Goal: Navigation & Orientation: Find specific page/section

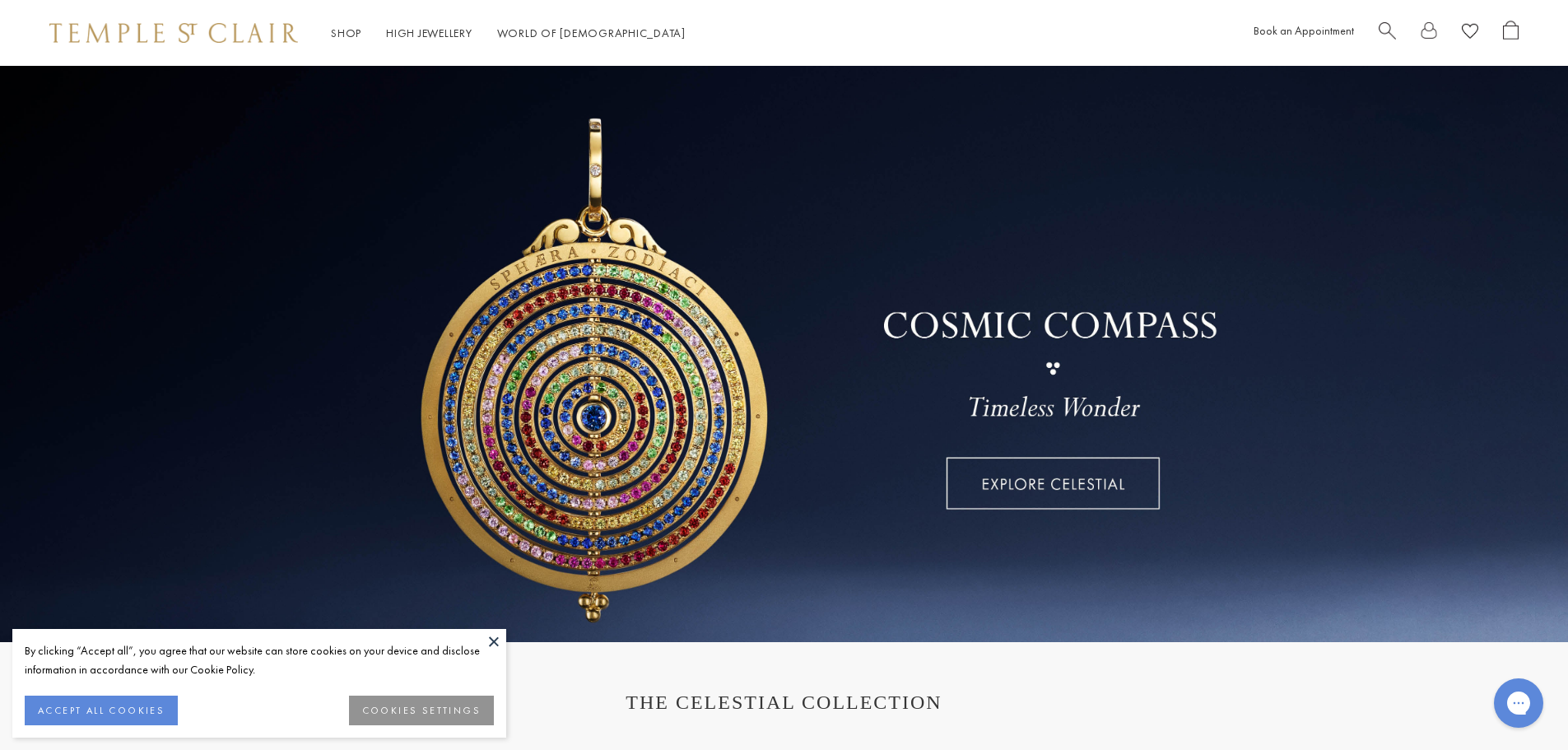
click at [498, 637] on button at bounding box center [493, 640] width 24 height 24
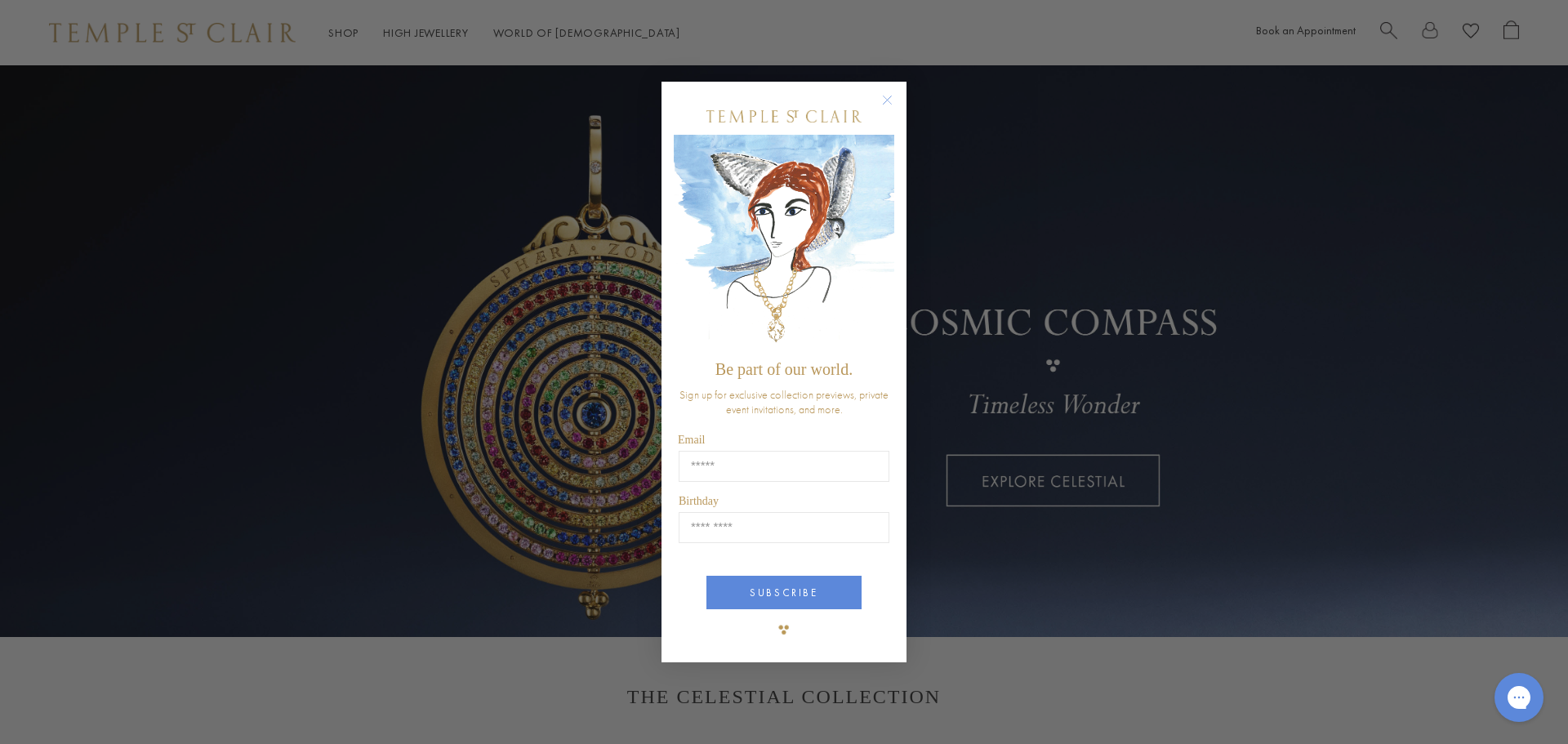
click at [890, 102] on circle "Close dialog" at bounding box center [887, 100] width 20 height 20
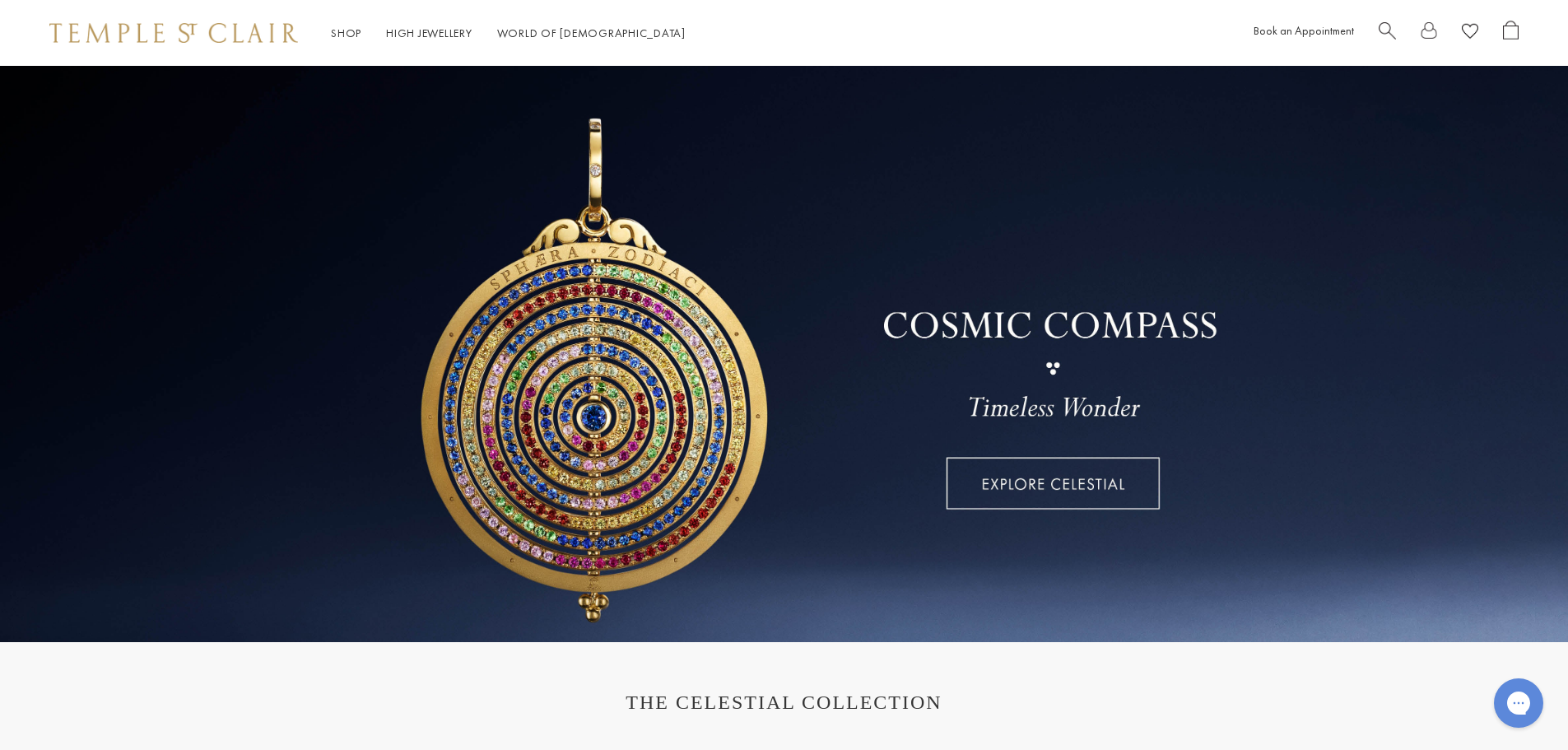
click at [804, 541] on link at bounding box center [784, 354] width 1568 height 577
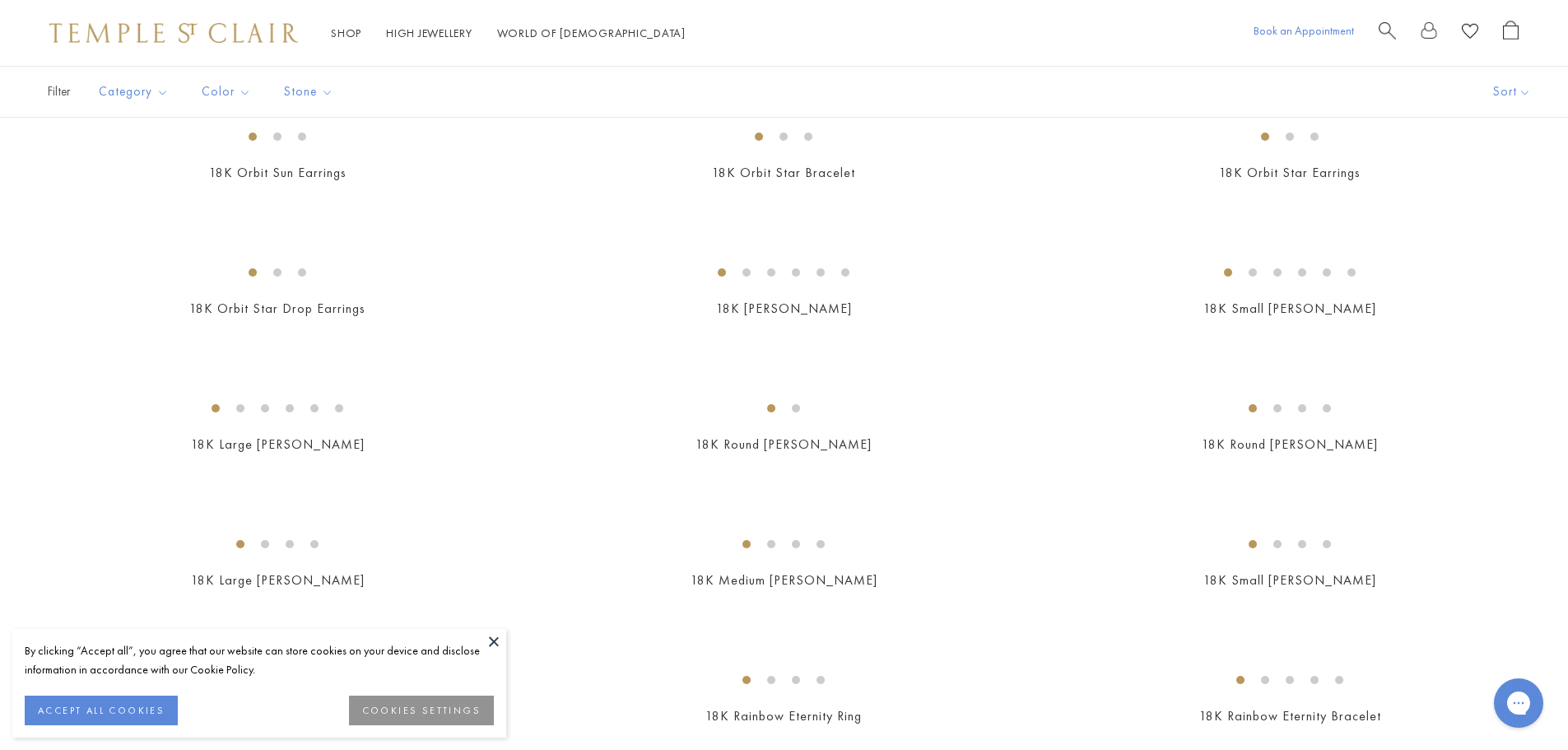
scroll to position [1235, 0]
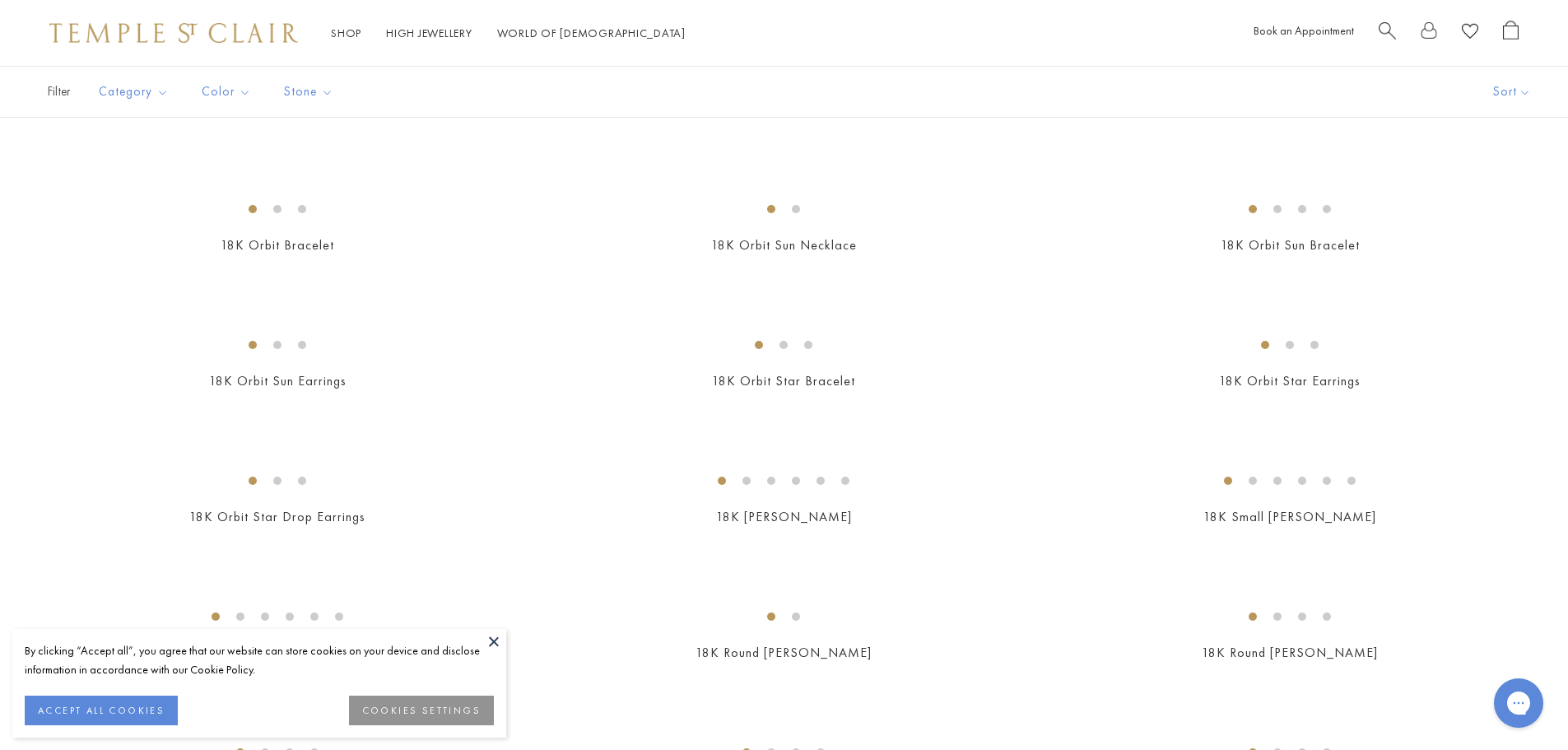
click at [1388, 40] on link "Search" at bounding box center [1387, 33] width 17 height 25
click at [1393, 31] on span "Search" at bounding box center [1399, 29] width 17 height 17
click at [1389, 31] on span "Search" at bounding box center [1387, 29] width 17 height 17
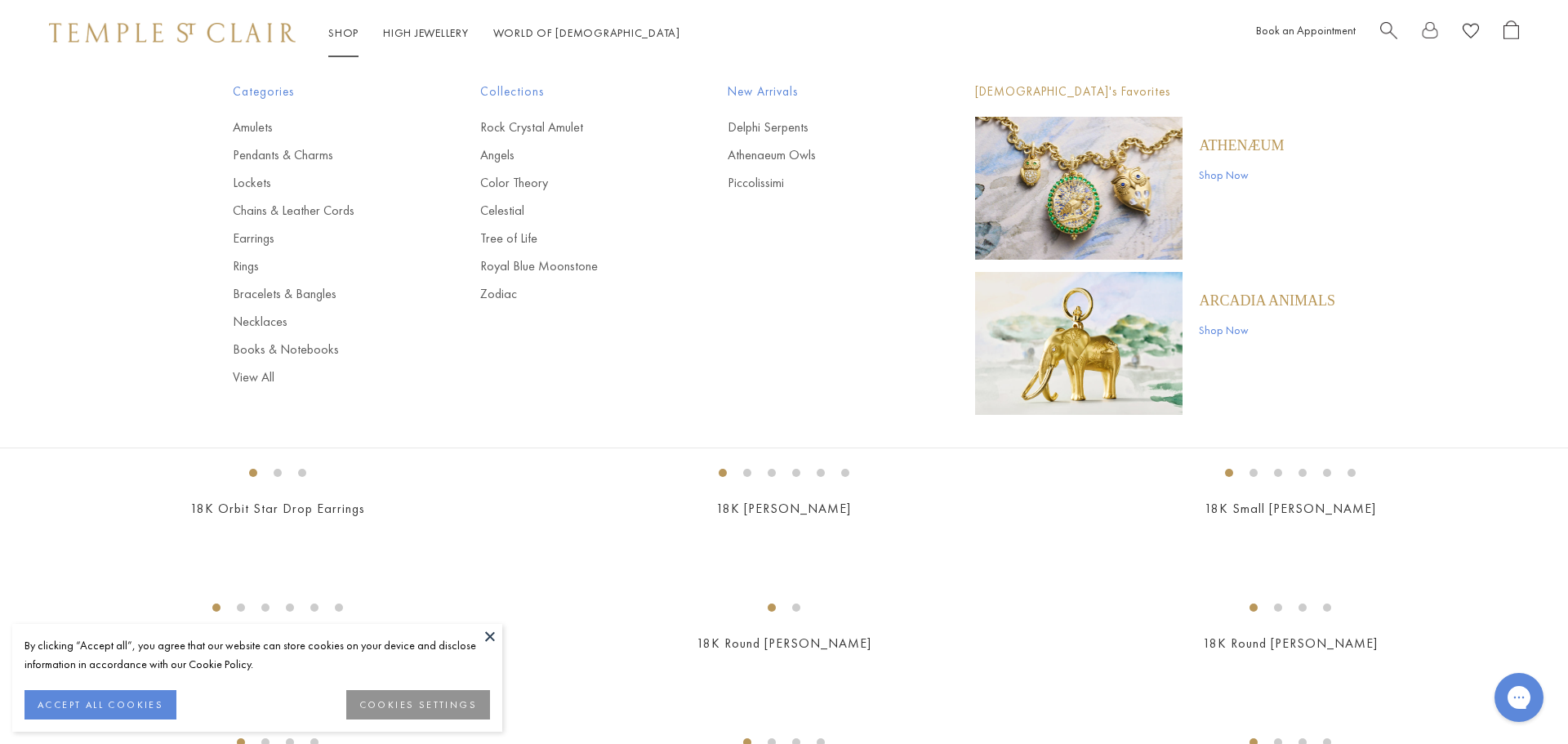
click at [230, 91] on div "Categories Amulets Pendants & Charms Lockets Chains & Leather Cords Earrings Ri…" at bounding box center [783, 248] width 1184 height 366
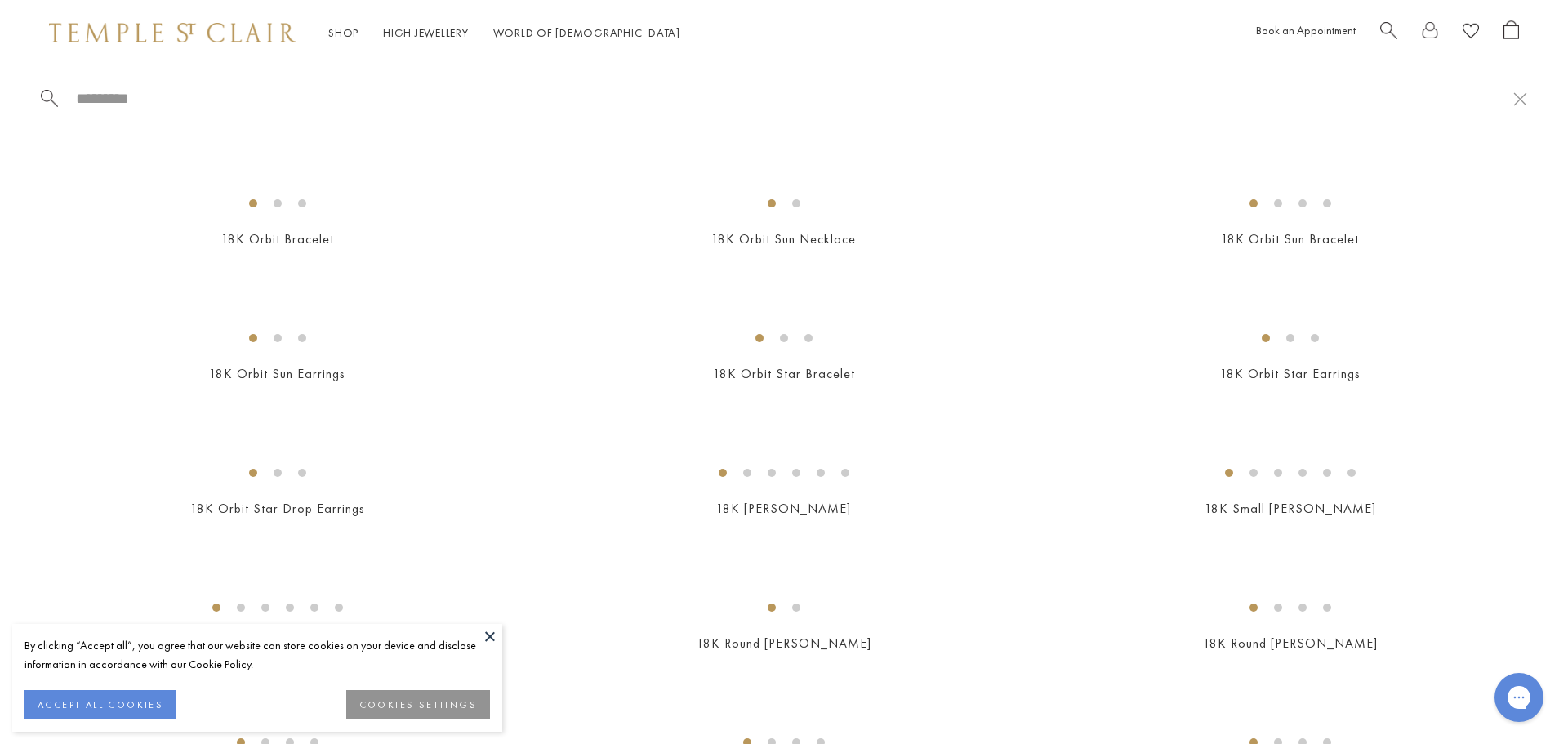
click at [989, 100] on input "search" at bounding box center [793, 98] width 1439 height 19
click at [260, 94] on input "*********" at bounding box center [793, 98] width 1439 height 19
type input "*********"
click at [486, 635] on button at bounding box center [489, 635] width 24 height 24
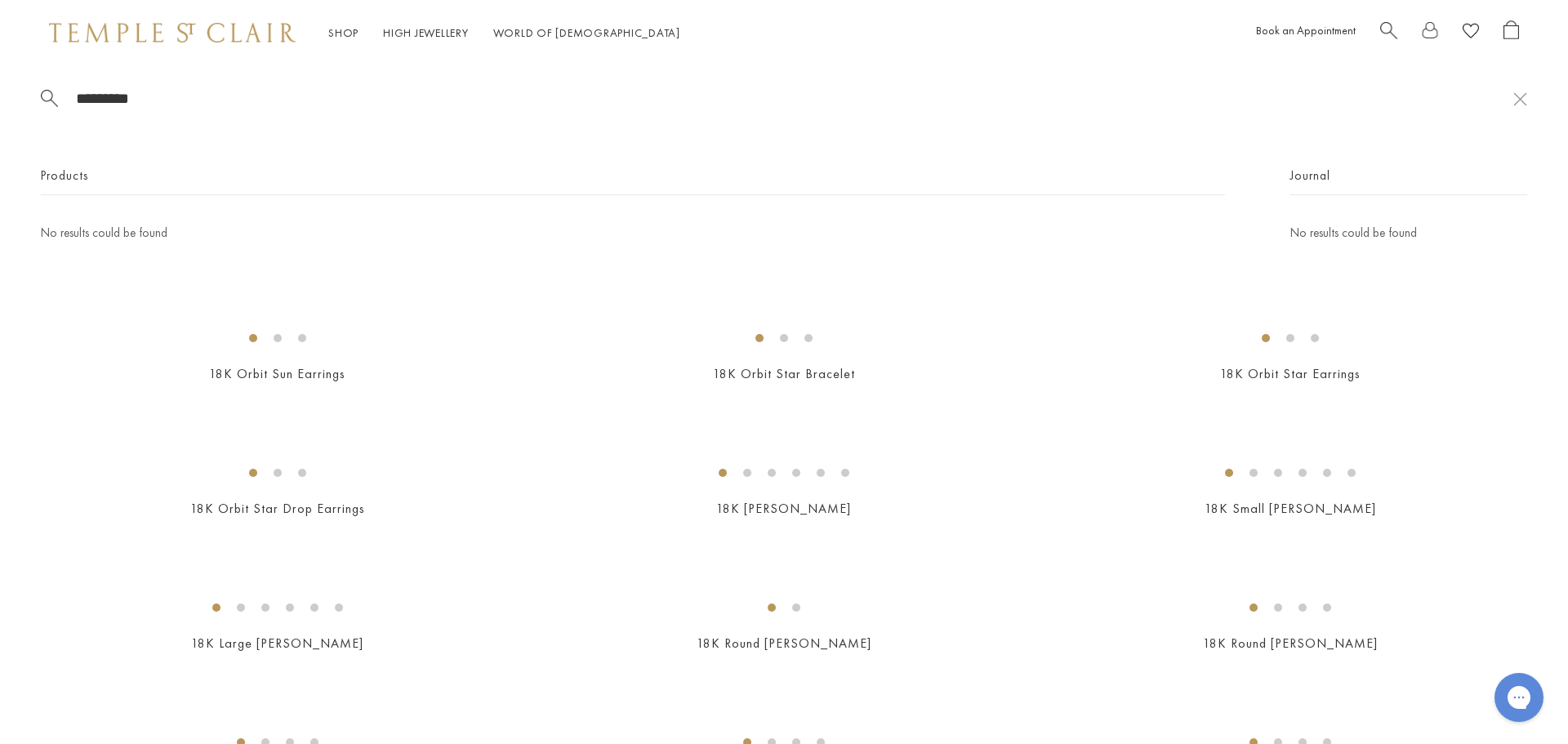
click at [208, 100] on input "*********" at bounding box center [793, 98] width 1439 height 19
click at [112, 29] on img at bounding box center [172, 33] width 247 height 20
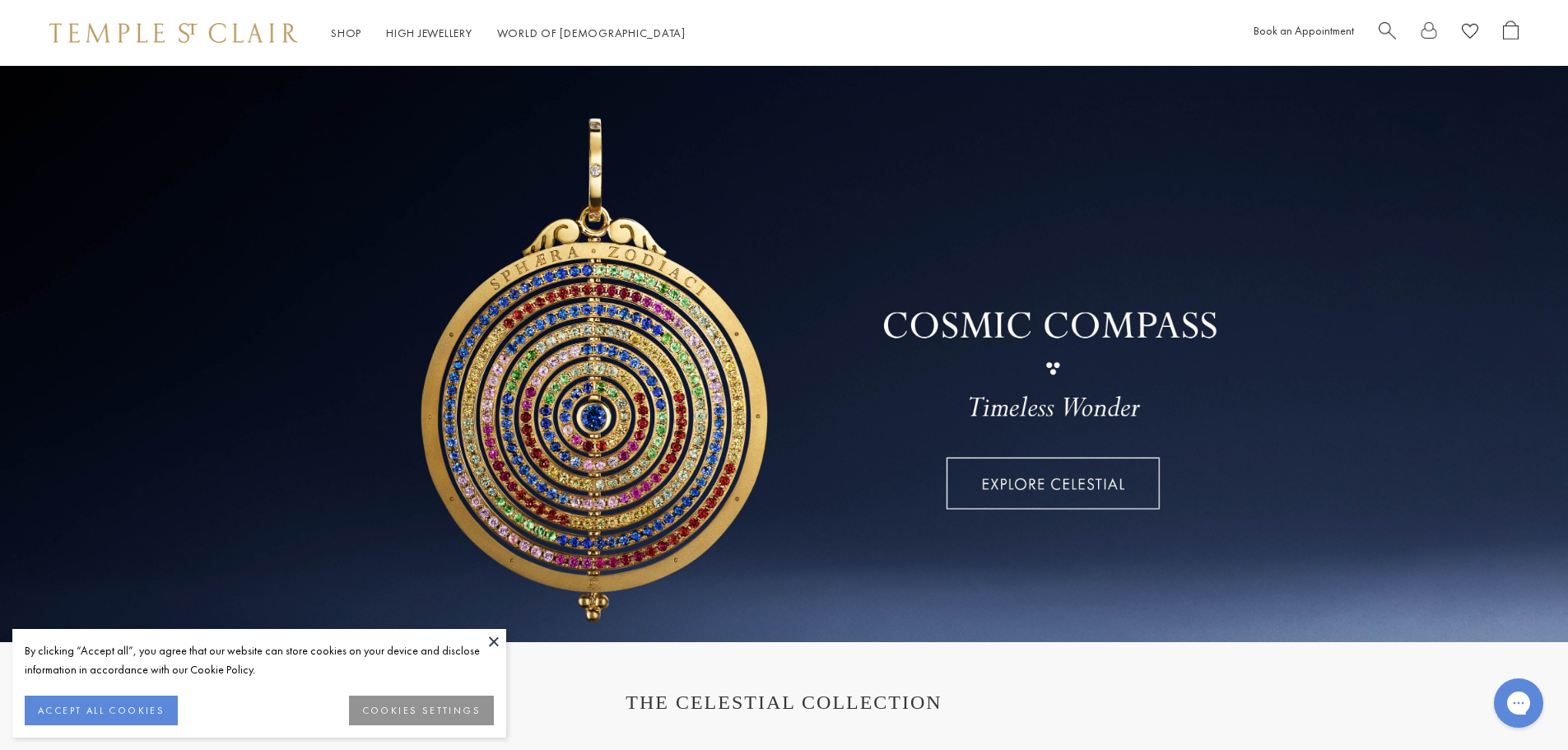
click at [497, 644] on button at bounding box center [493, 640] width 24 height 24
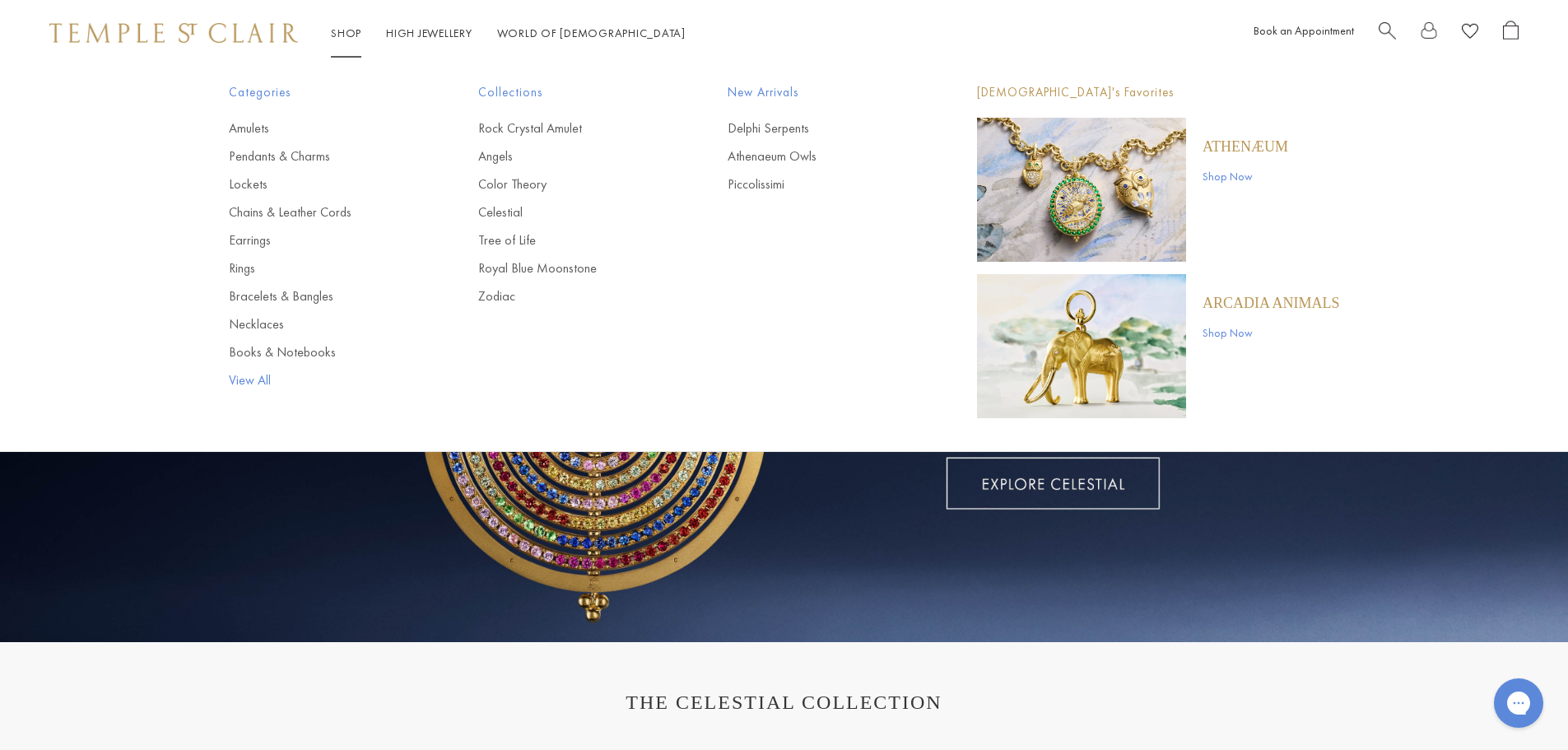
click at [268, 378] on link "View All" at bounding box center [321, 380] width 183 height 18
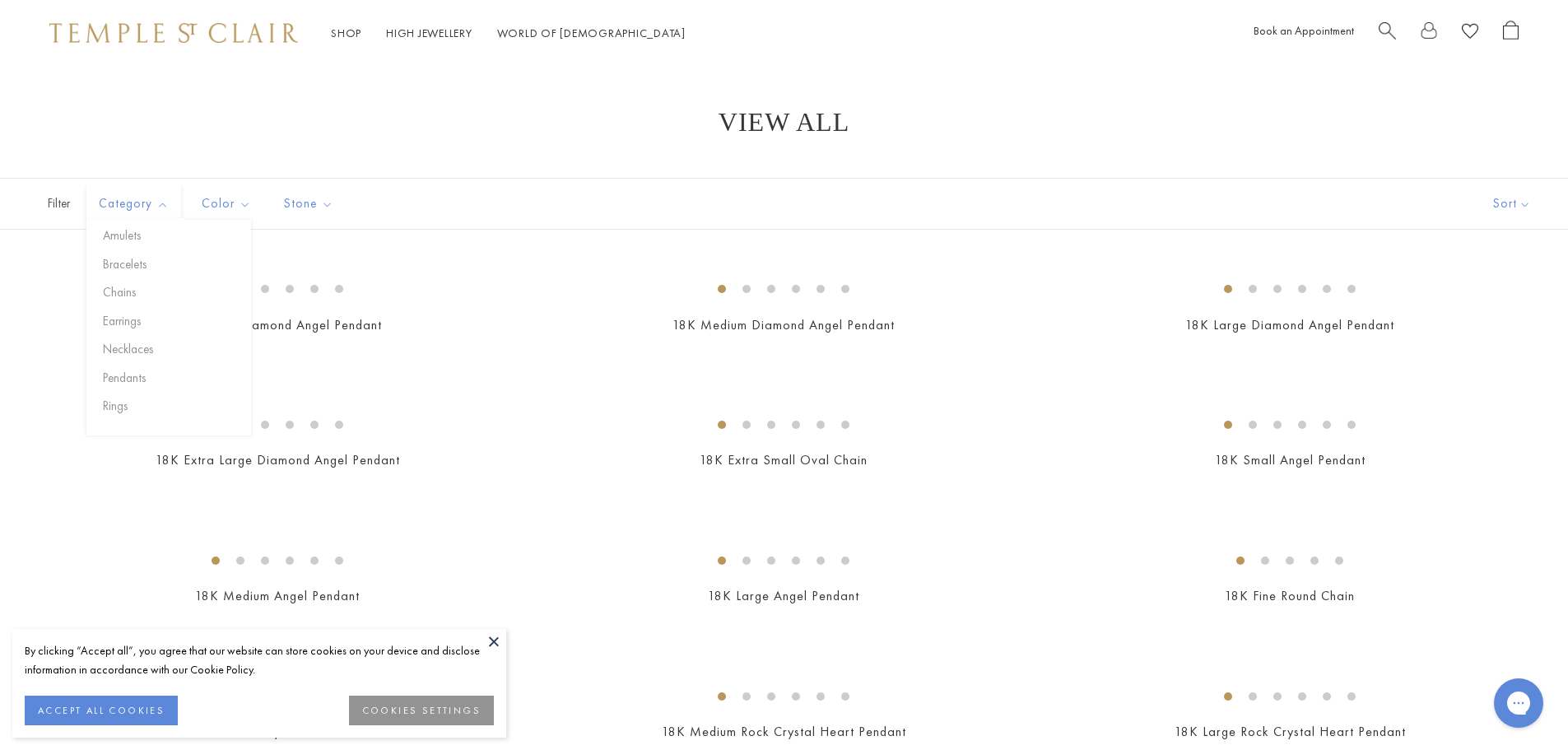
click at [145, 203] on span "Category" at bounding box center [136, 203] width 91 height 21
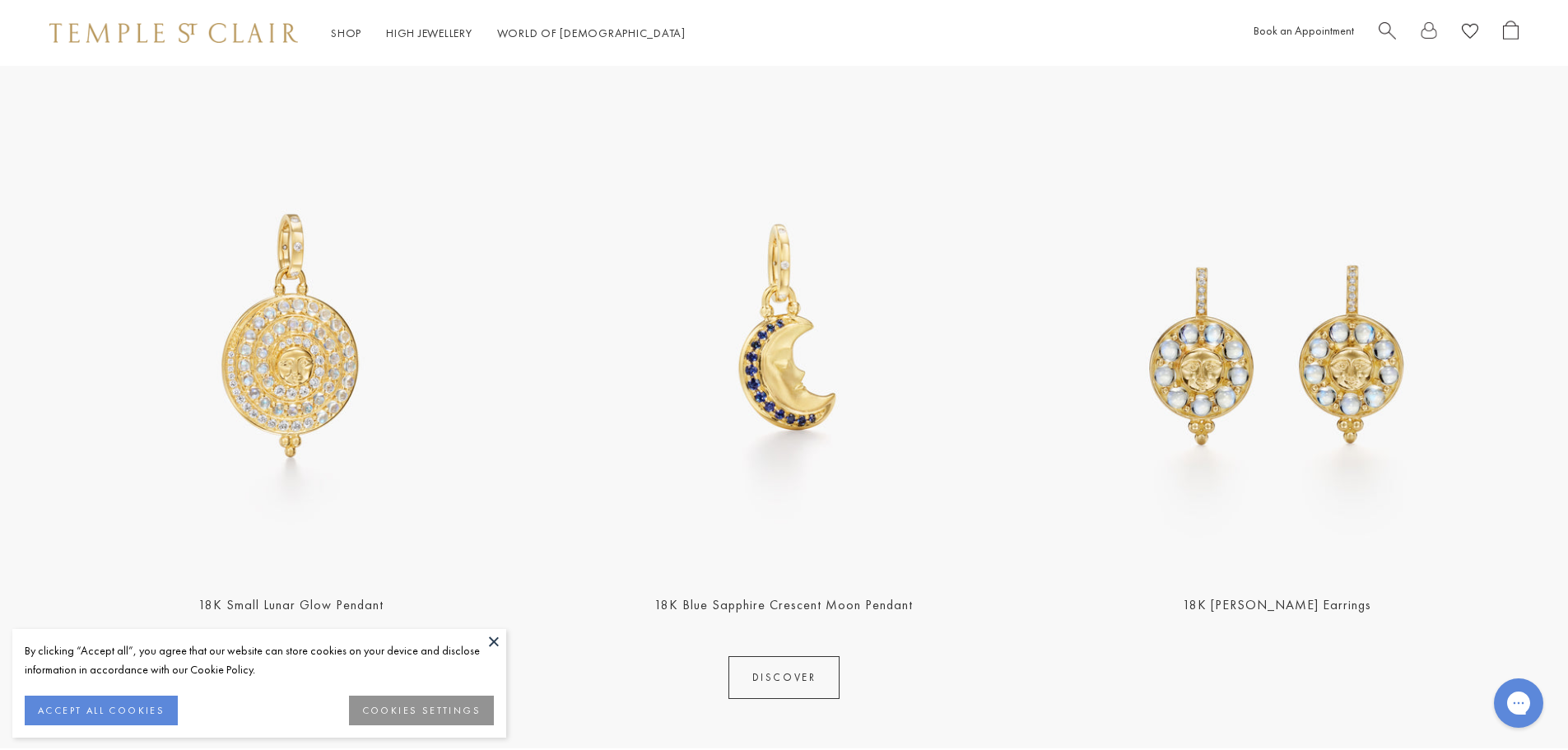
scroll to position [658, 0]
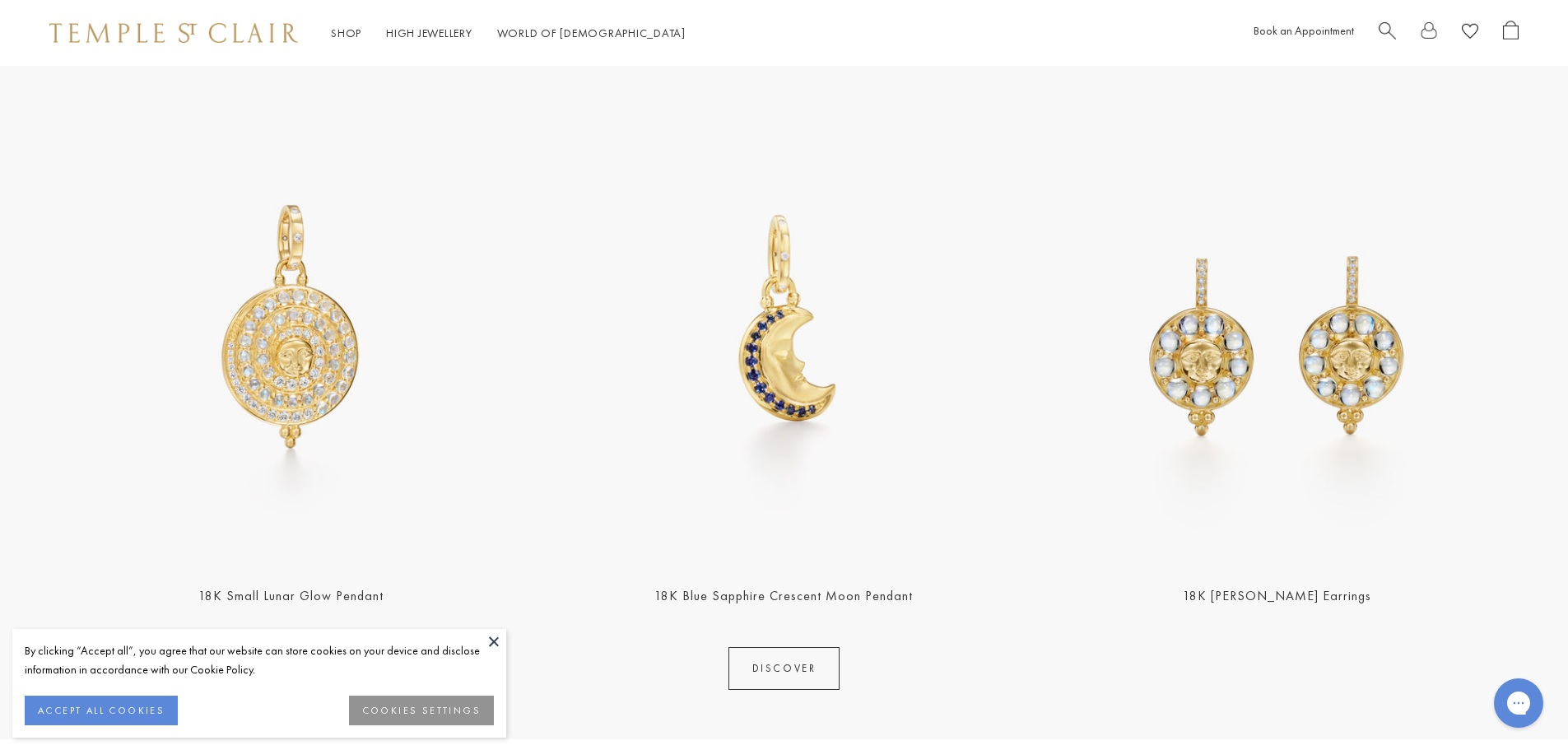
click at [495, 640] on button at bounding box center [493, 640] width 24 height 24
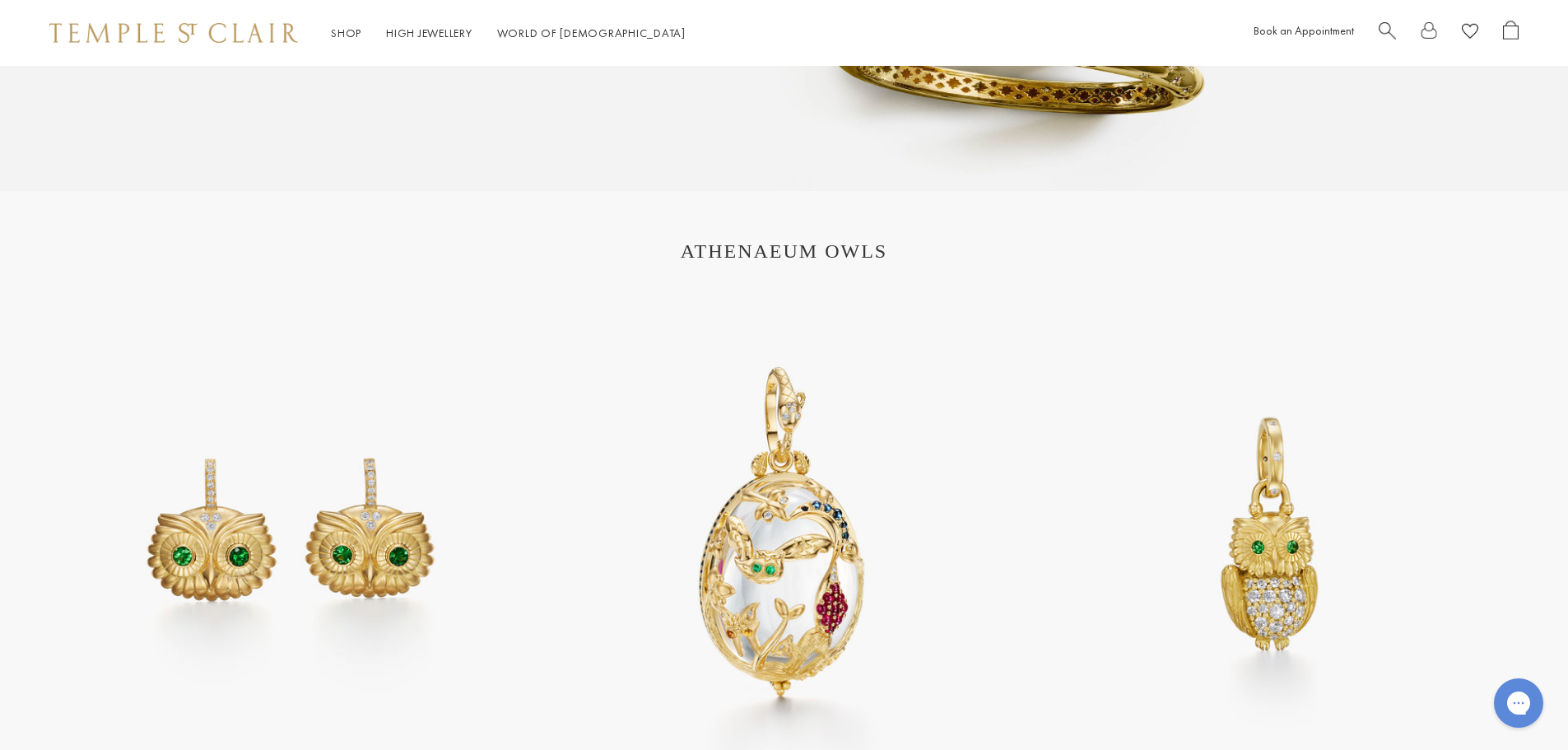
scroll to position [1832, 0]
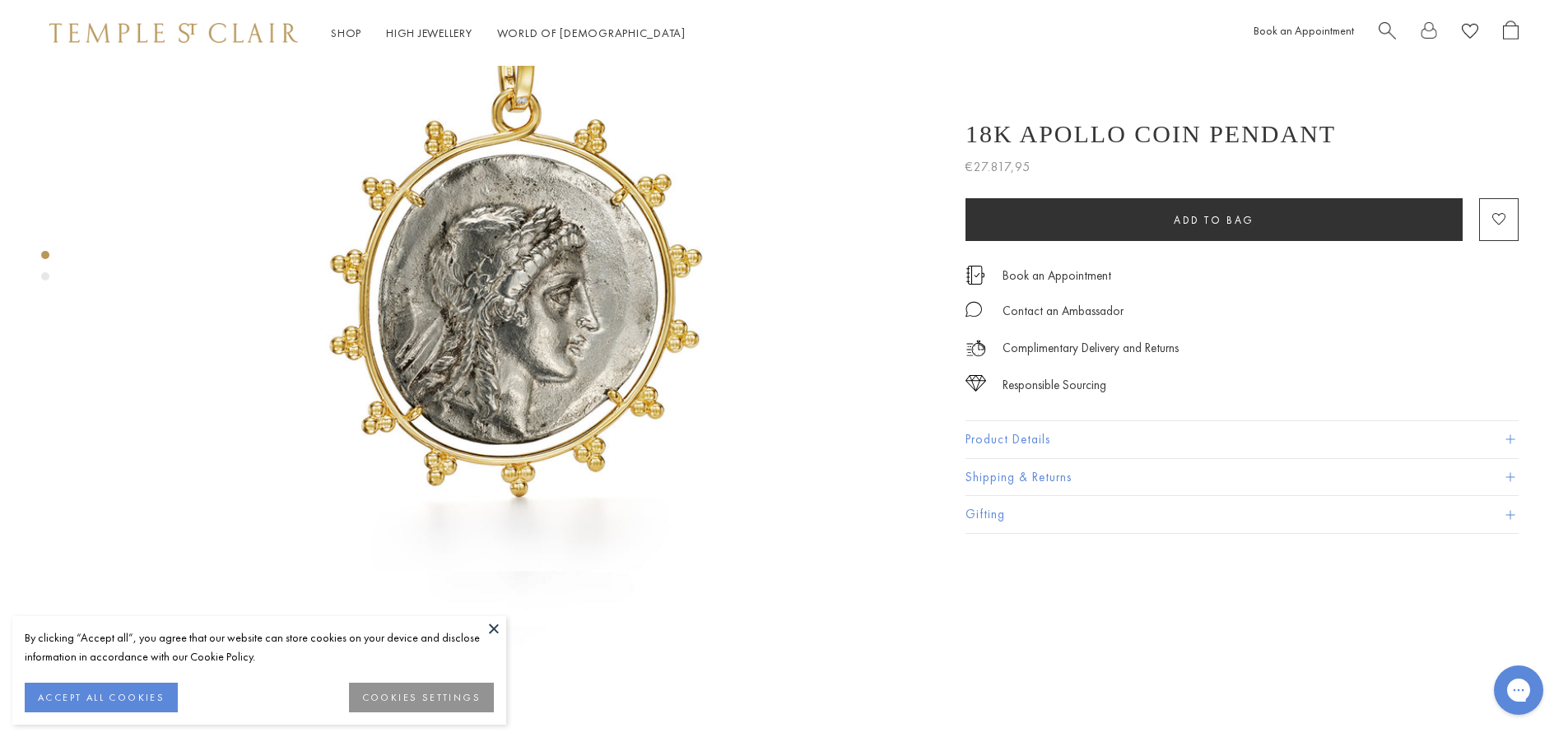
scroll to position [247, 0]
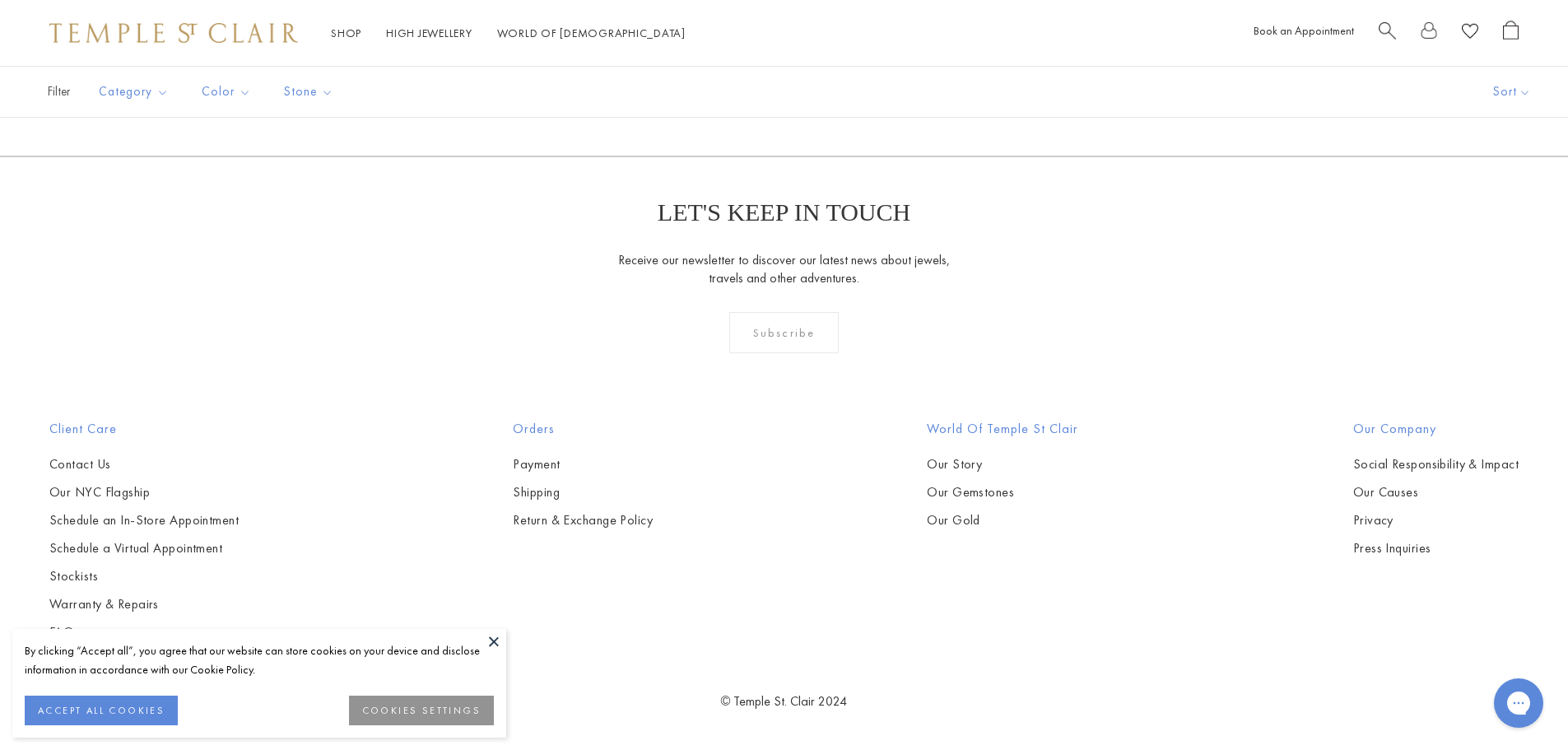
scroll to position [9167, 0]
click at [503, 639] on button at bounding box center [493, 640] width 24 height 24
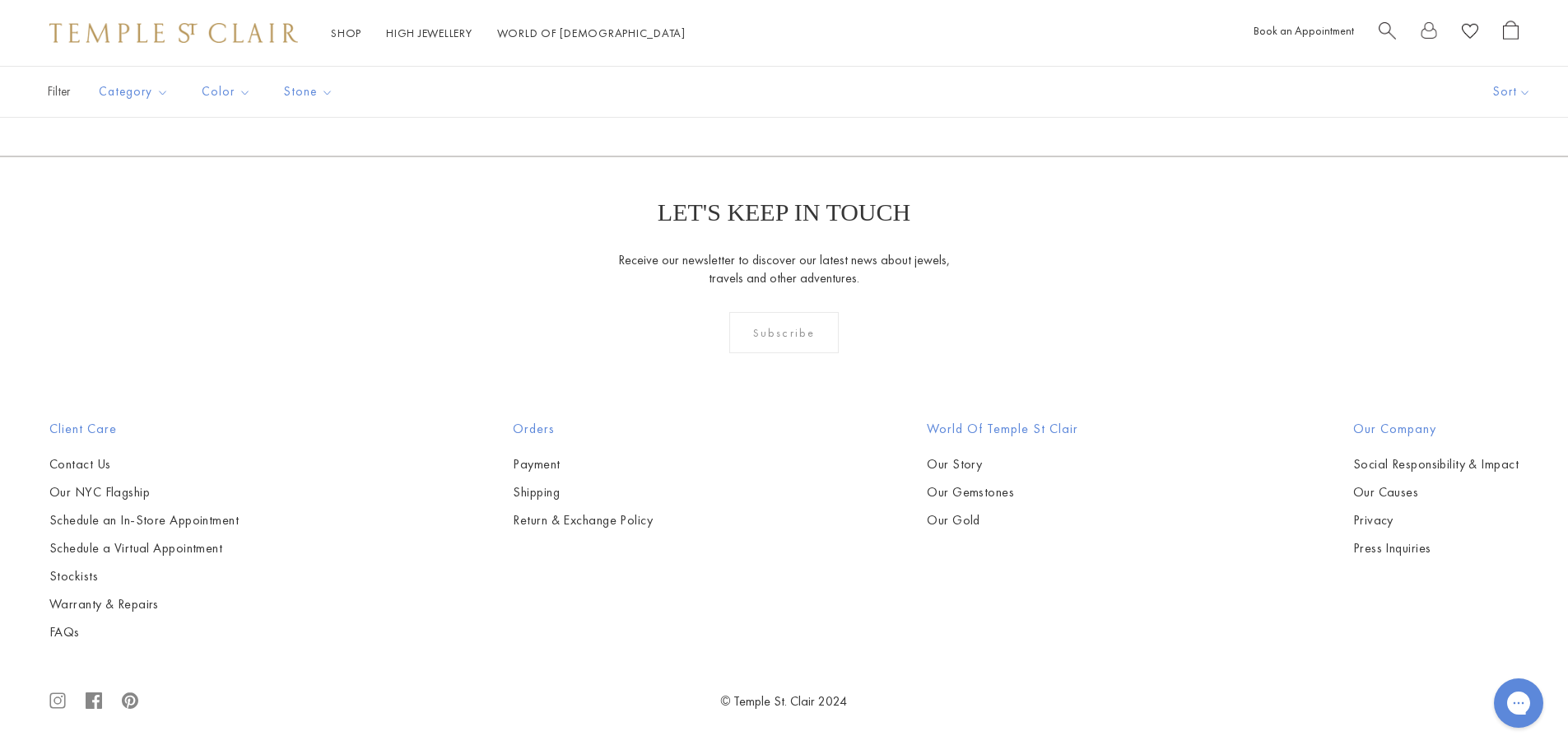
click at [1387, 25] on span "Search" at bounding box center [1387, 29] width 17 height 17
click at [137, 101] on input "search" at bounding box center [799, 99] width 1450 height 19
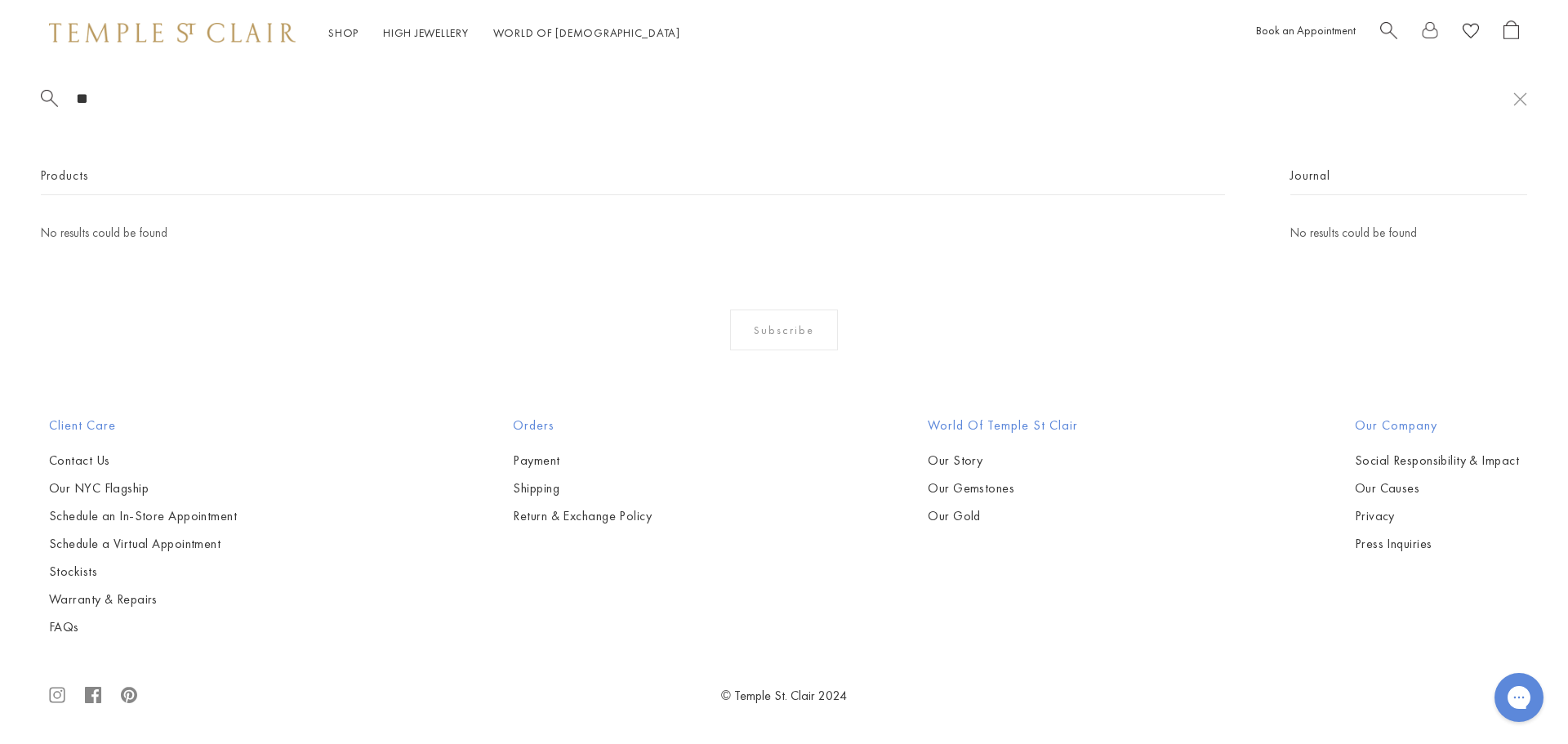
type input "*"
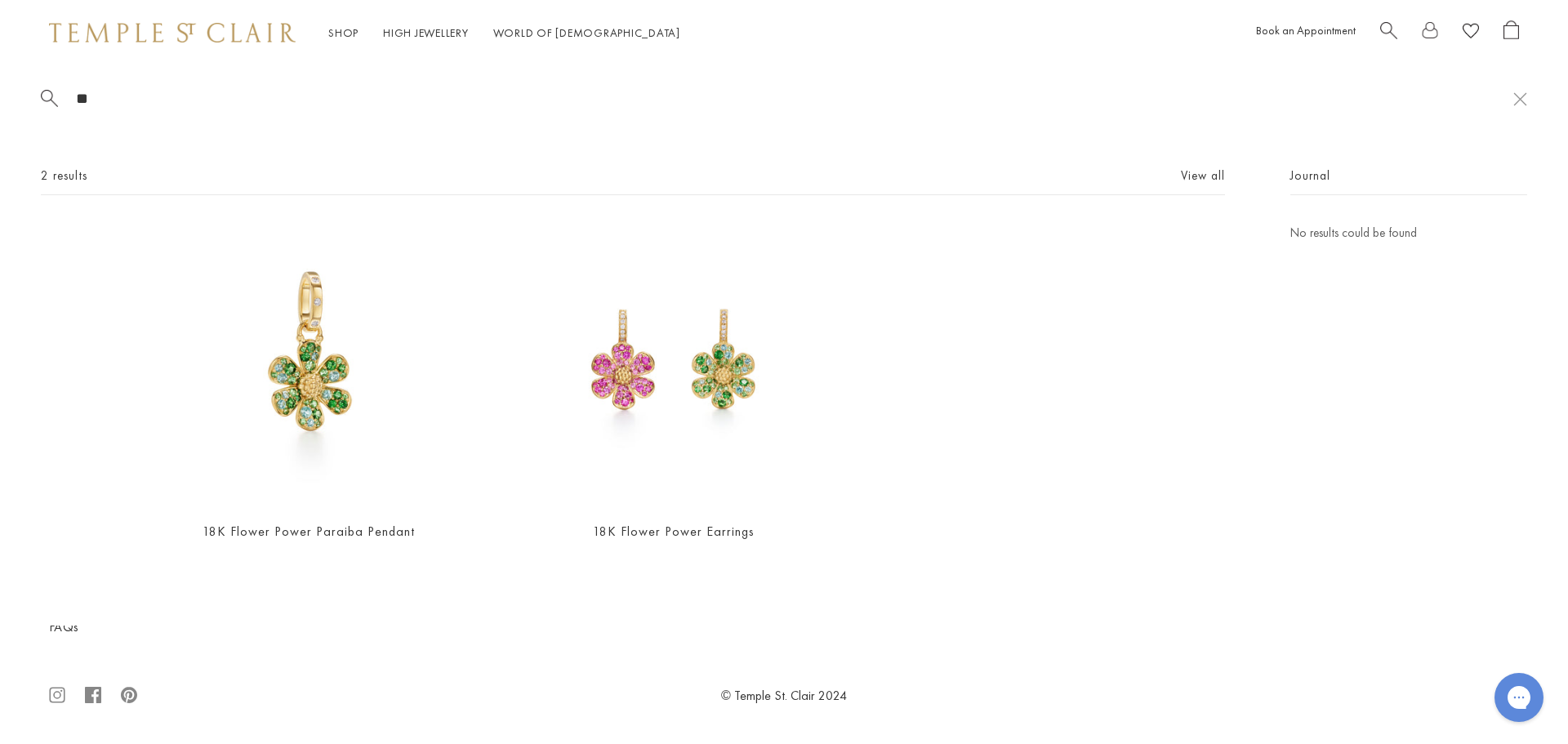
type input "*"
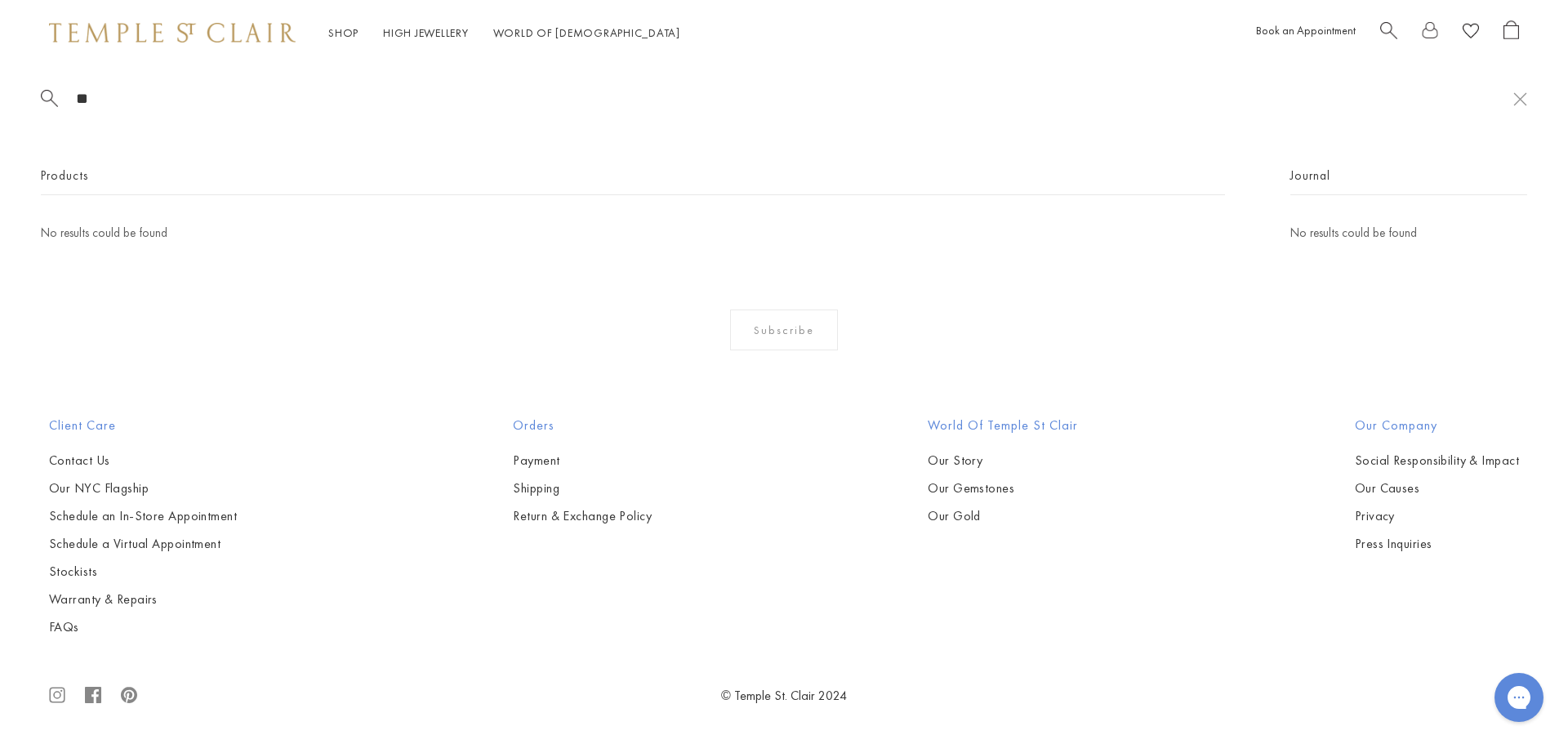
type input "*"
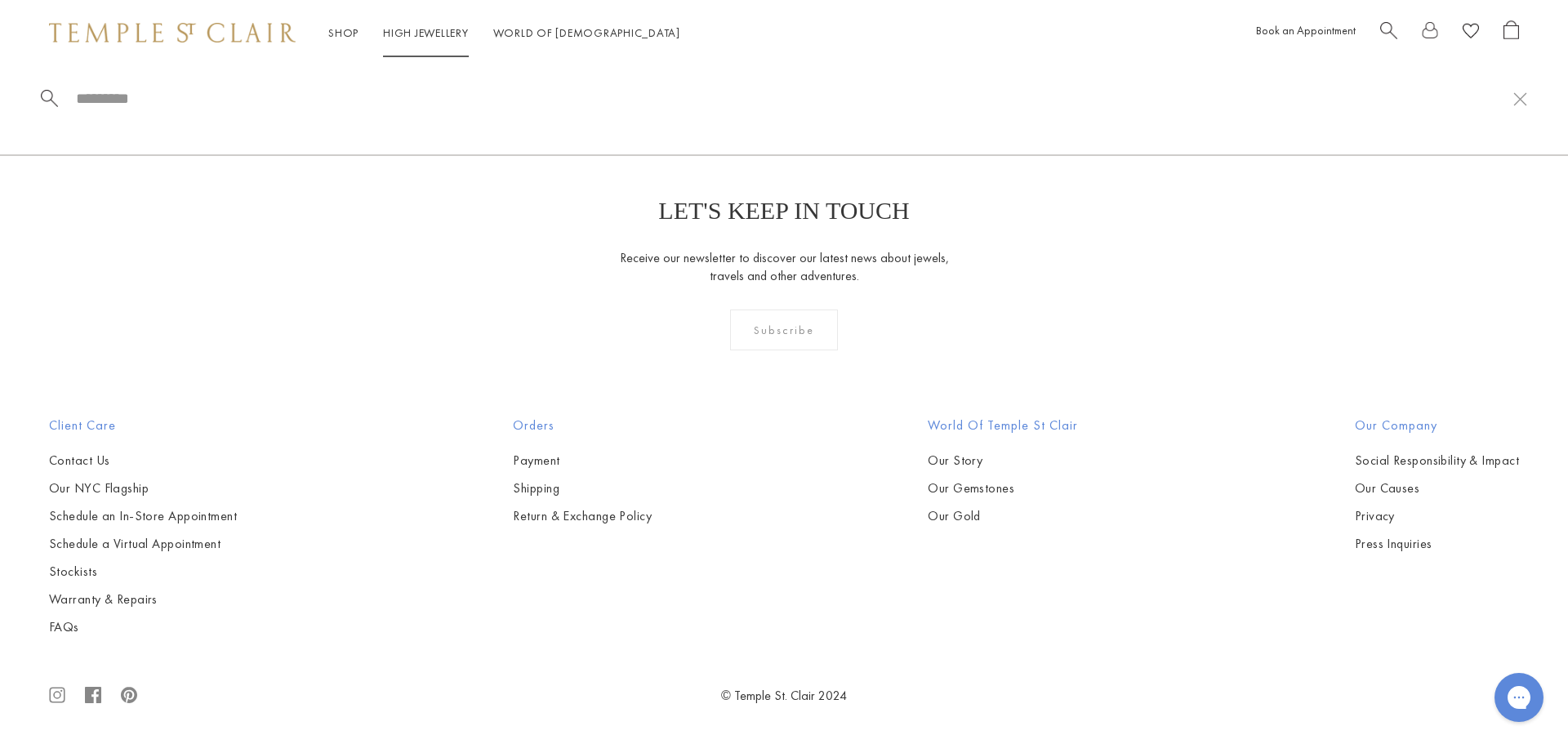
click at [403, 26] on link "High Jewellery High Jewellery" at bounding box center [426, 32] width 86 height 14
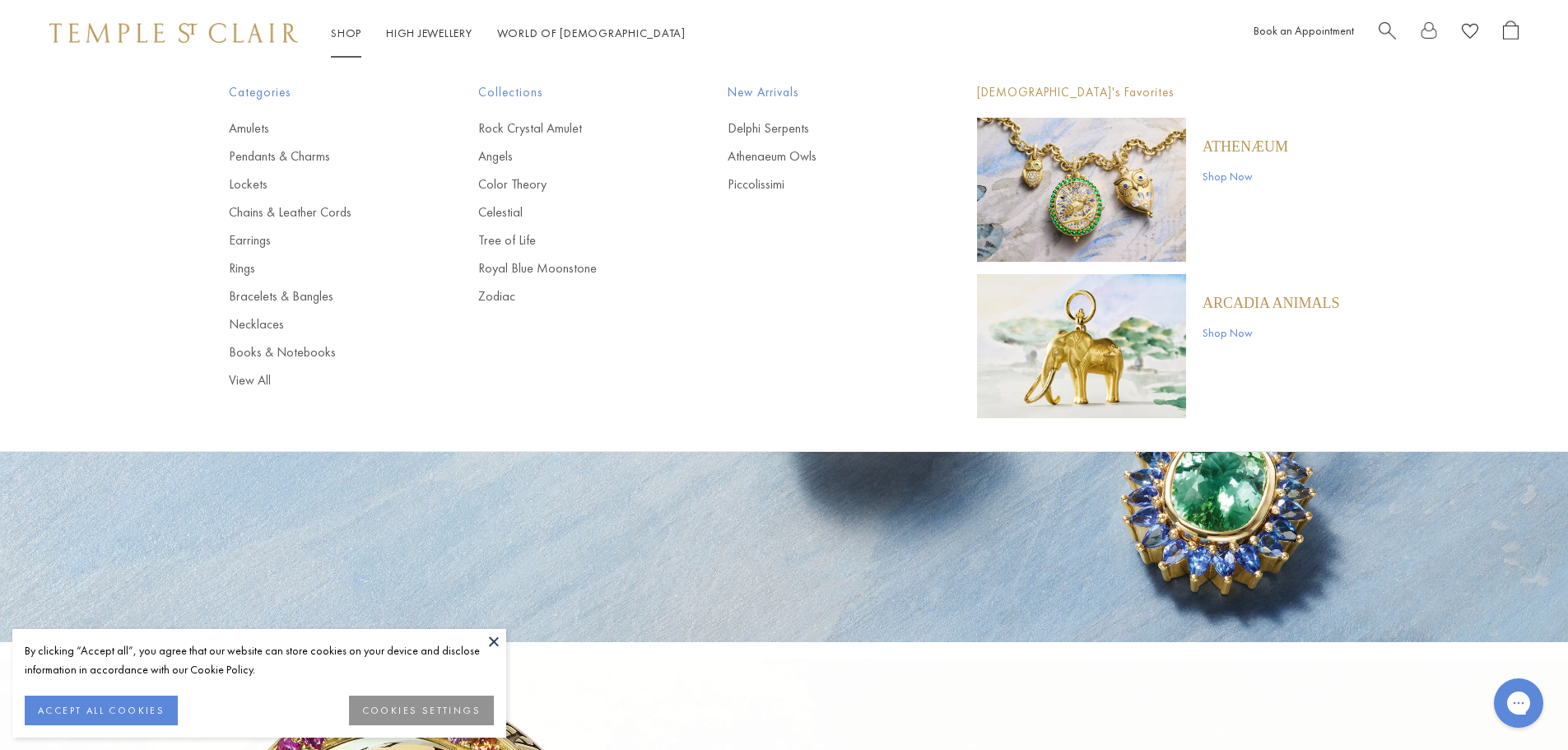
click at [348, 33] on link "Shop Shop" at bounding box center [346, 32] width 31 height 14
click at [249, 269] on link "Rings" at bounding box center [321, 269] width 183 height 18
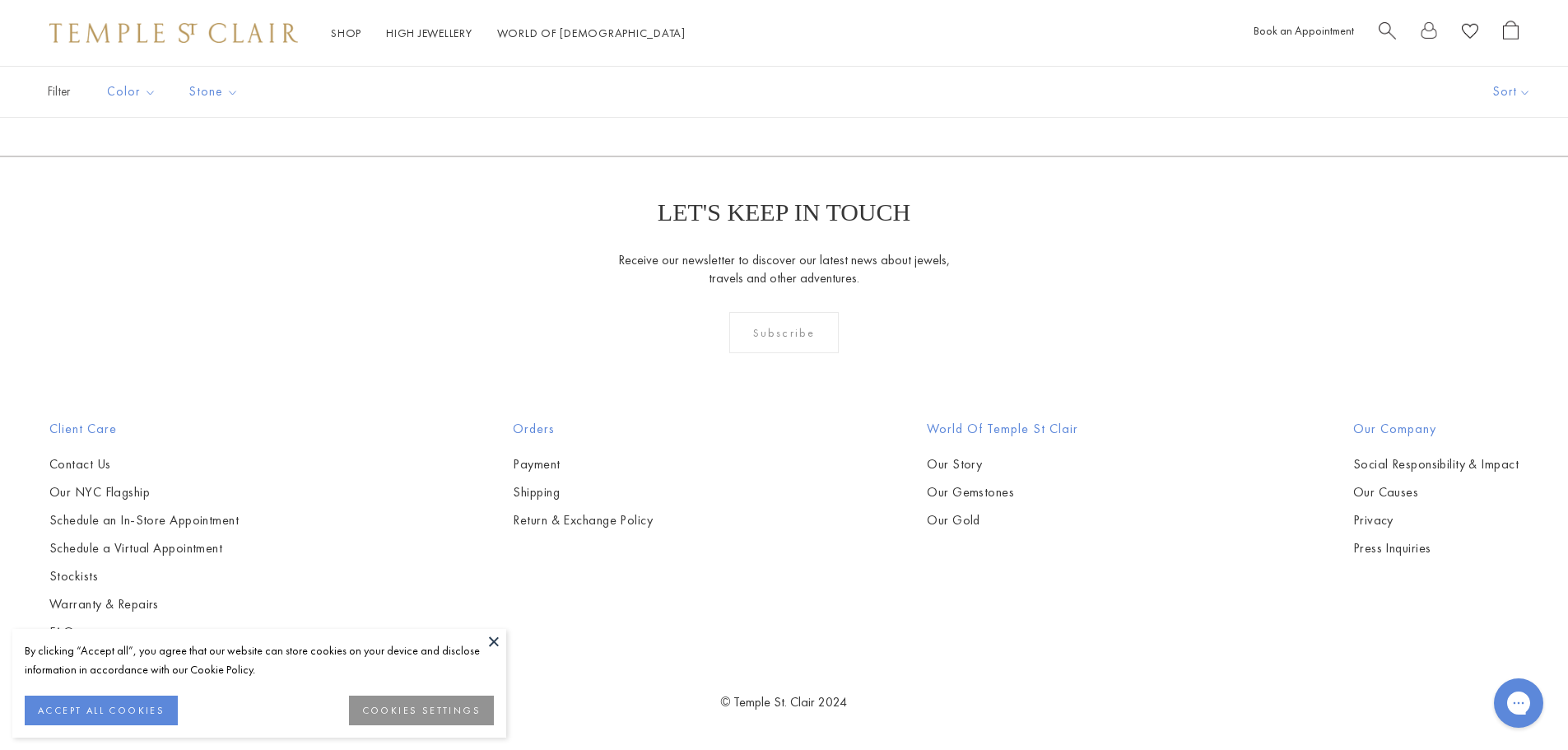
scroll to position [8578, 0]
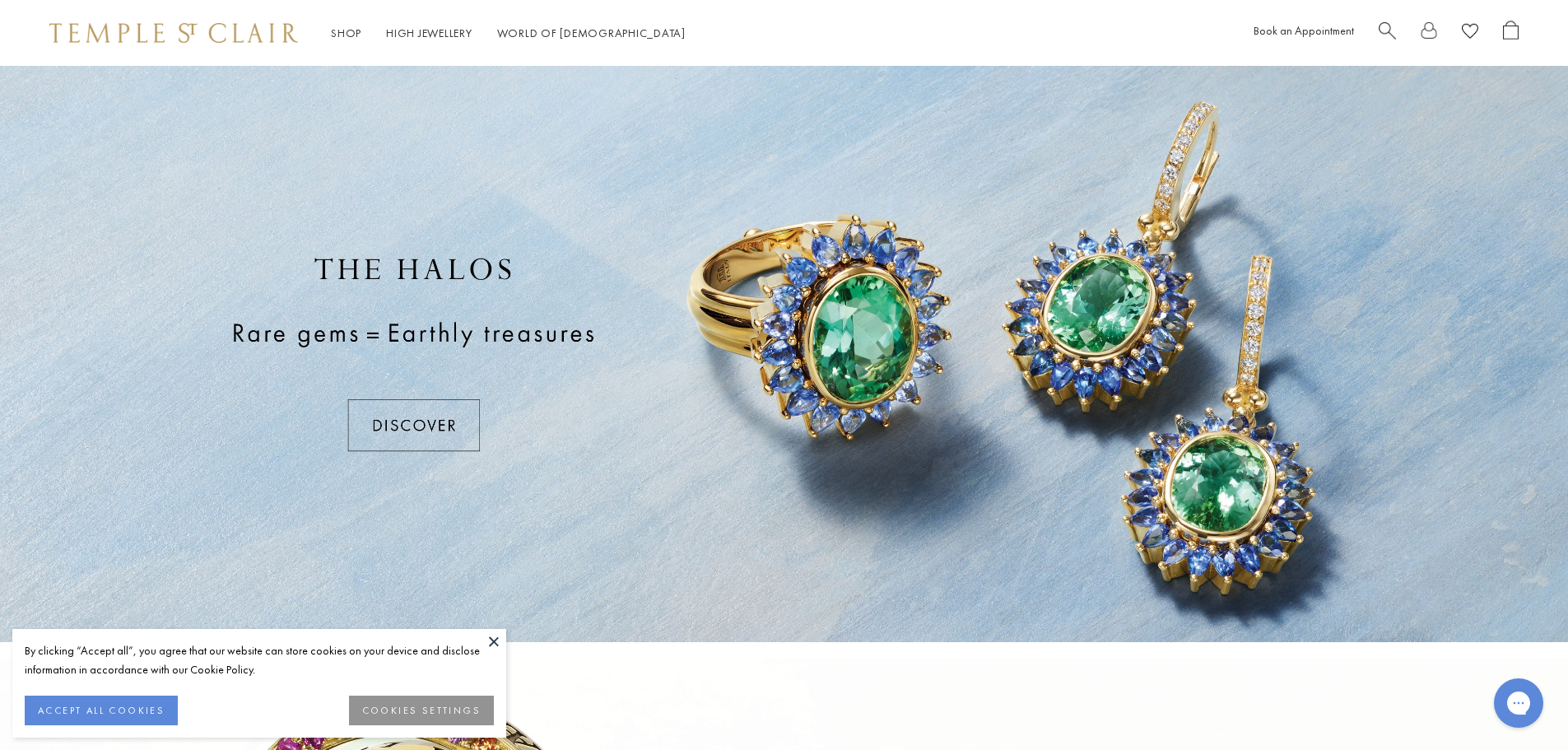
click at [491, 640] on button at bounding box center [493, 640] width 24 height 24
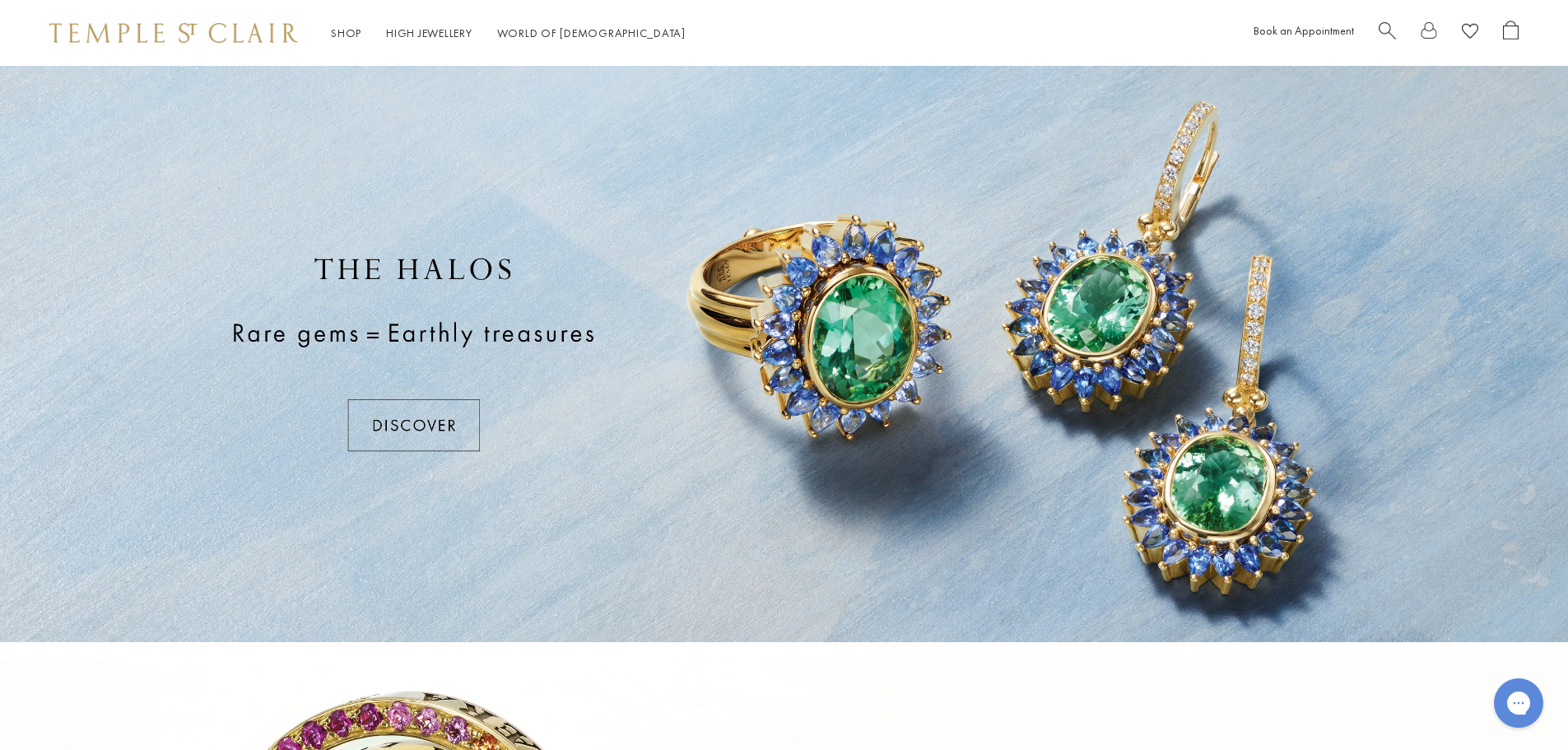
click at [568, 22] on div "Shop Shop Categories Amulets Pendants & Charms Lockets Chains & Leather Cords E…" at bounding box center [784, 32] width 1568 height 66
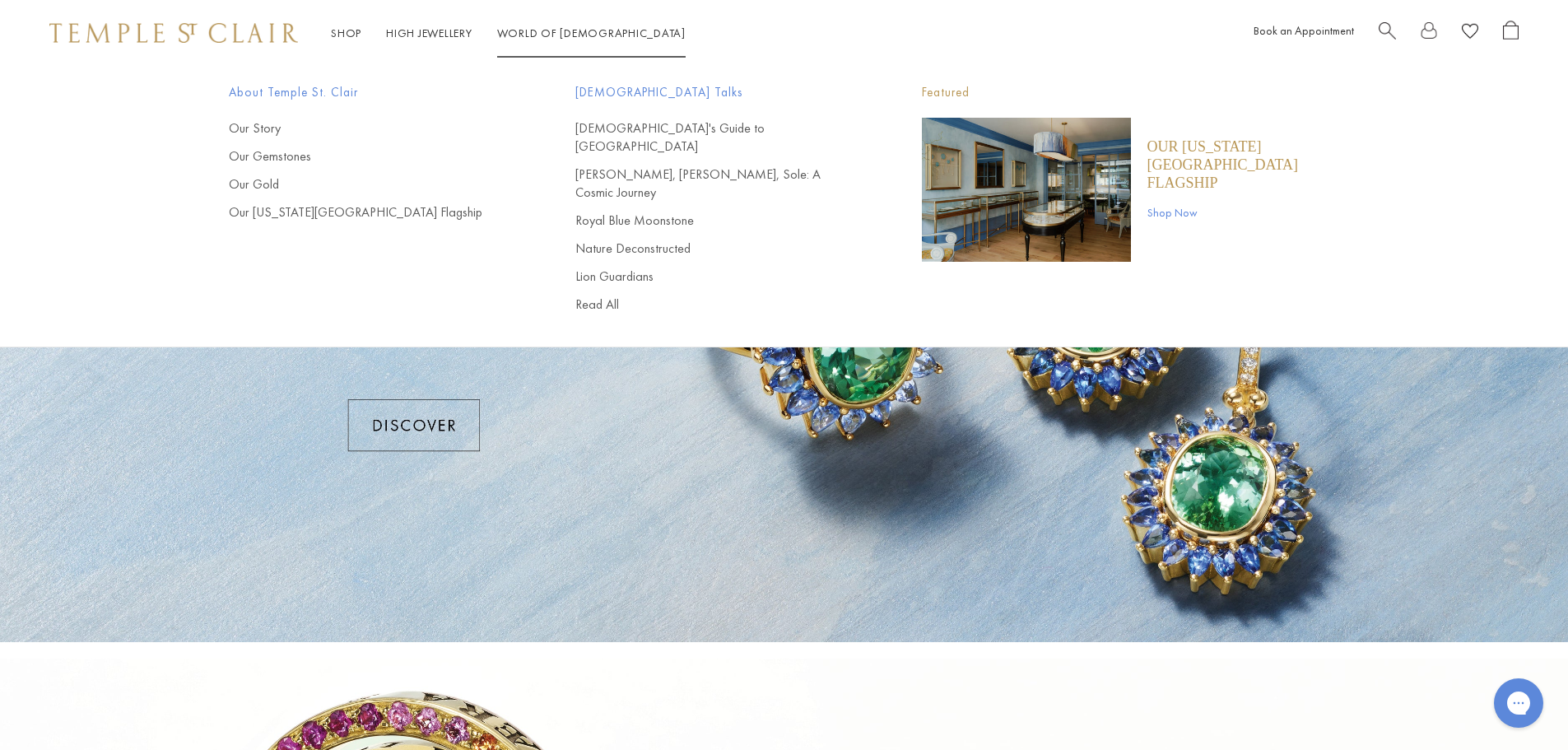
click at [568, 31] on link "World of Temple World of Temple" at bounding box center [592, 32] width 189 height 14
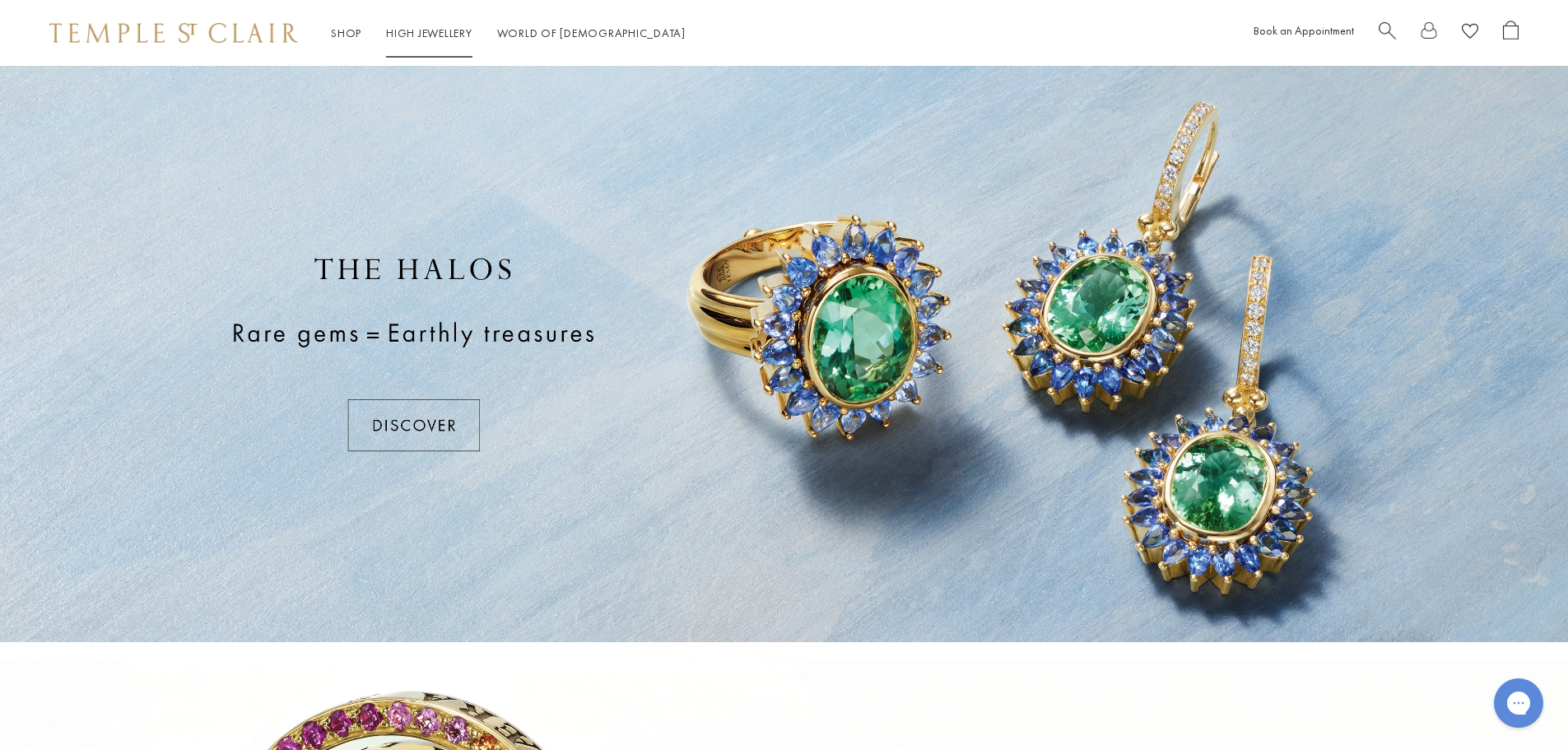
click at [420, 31] on link "High Jewellery High Jewellery" at bounding box center [429, 32] width 86 height 14
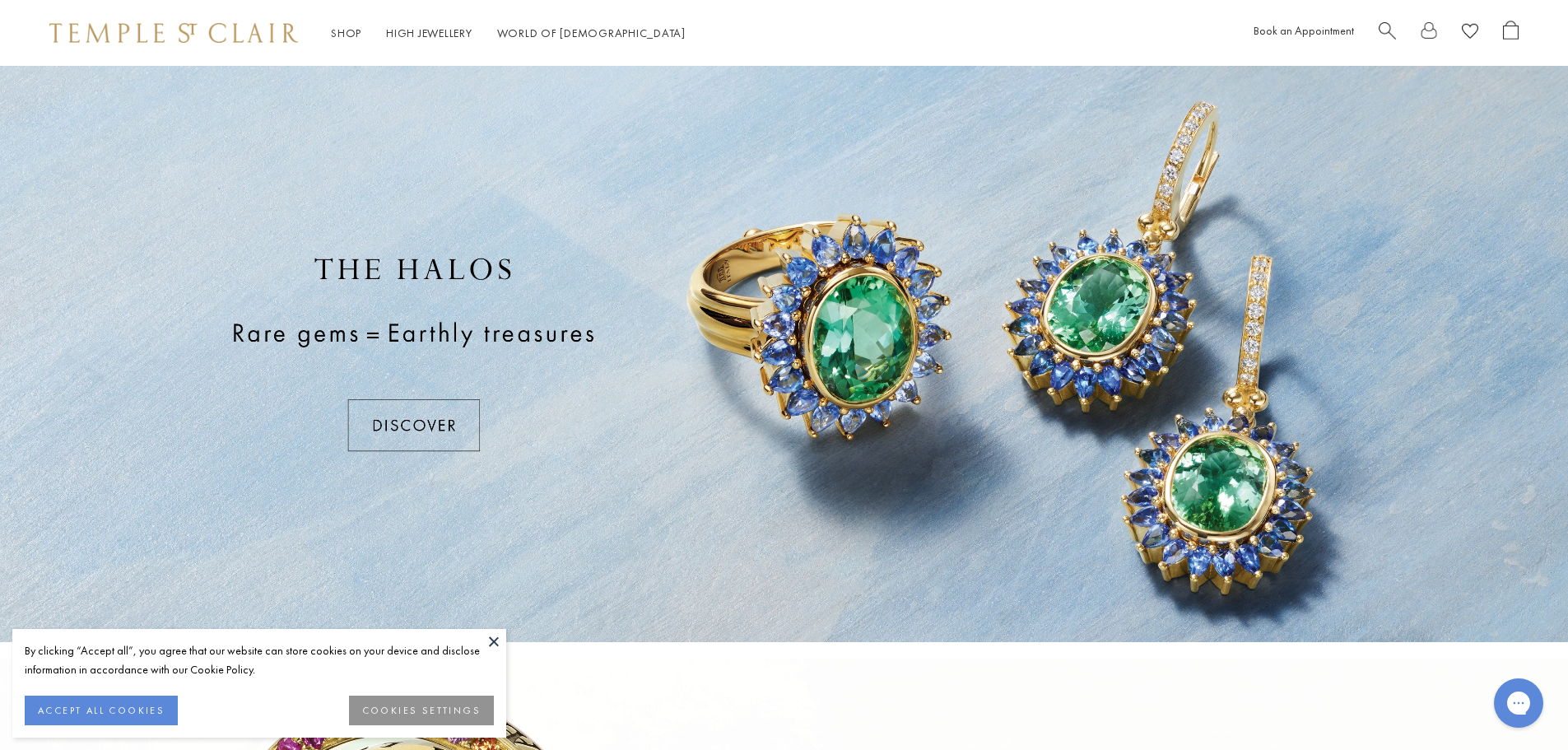
click at [420, 31] on link "High Jewellery High Jewellery" at bounding box center [429, 32] width 86 height 14
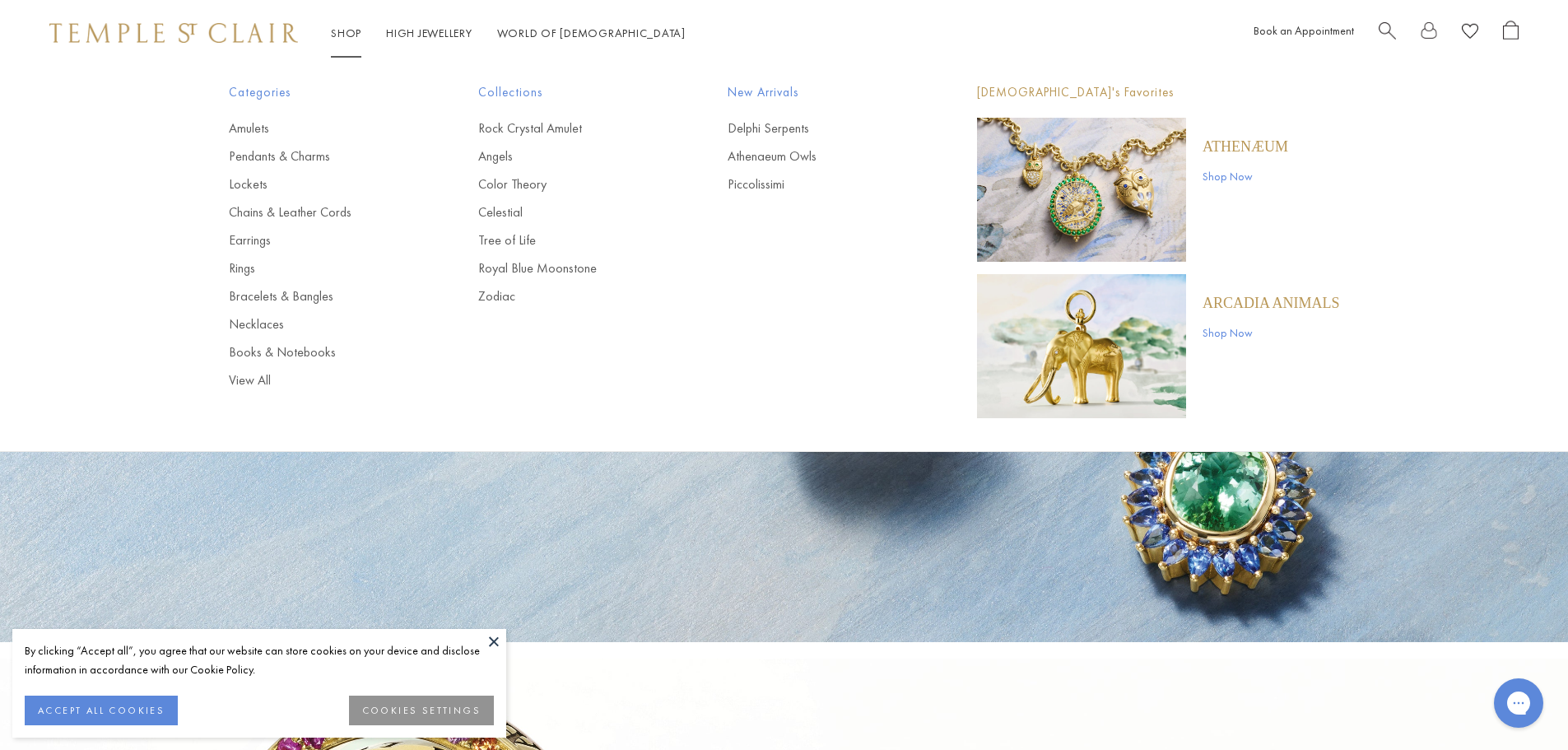
click at [341, 39] on link "Shop Shop" at bounding box center [346, 32] width 31 height 14
click at [257, 128] on link "Amulets" at bounding box center [321, 128] width 183 height 18
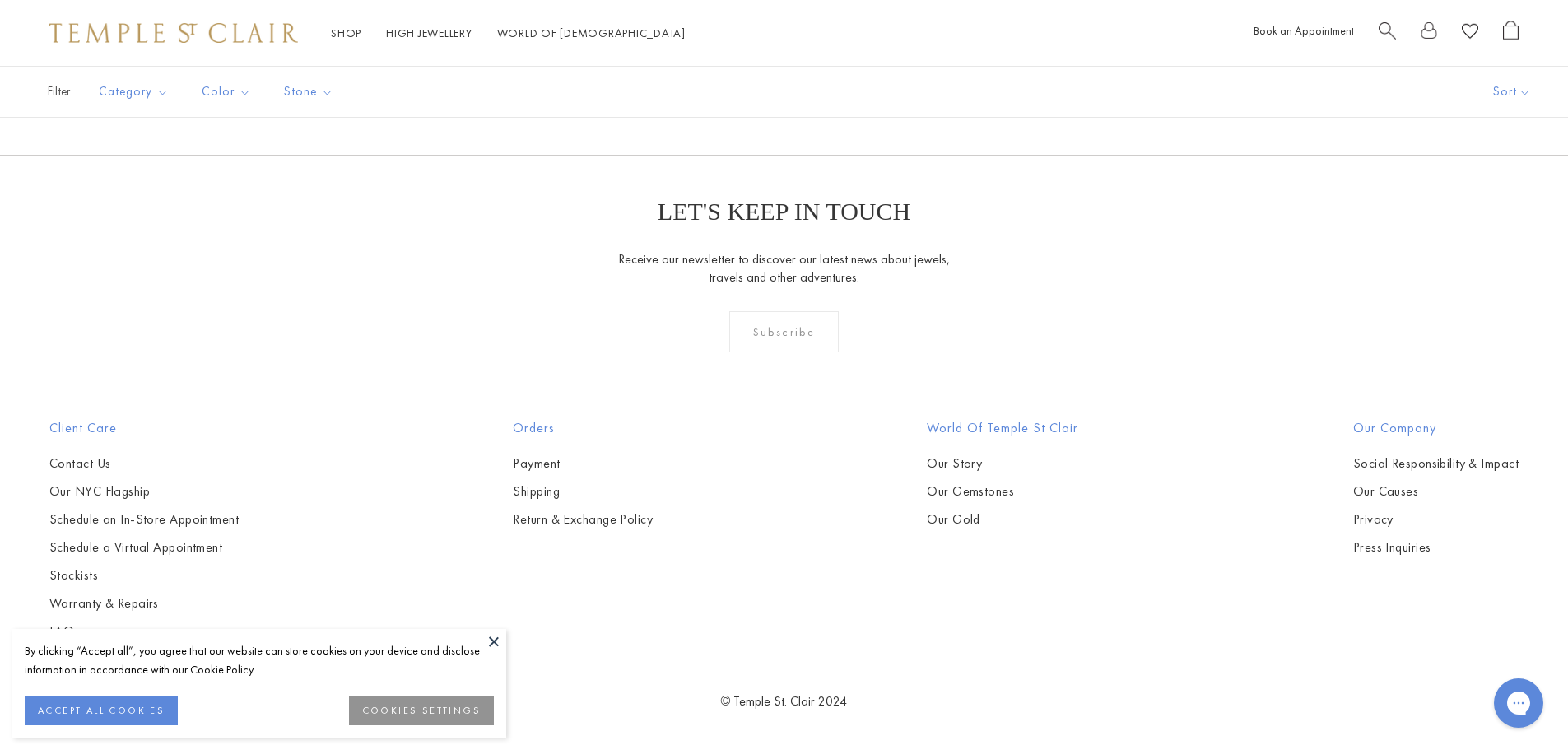
scroll to position [13402, 0]
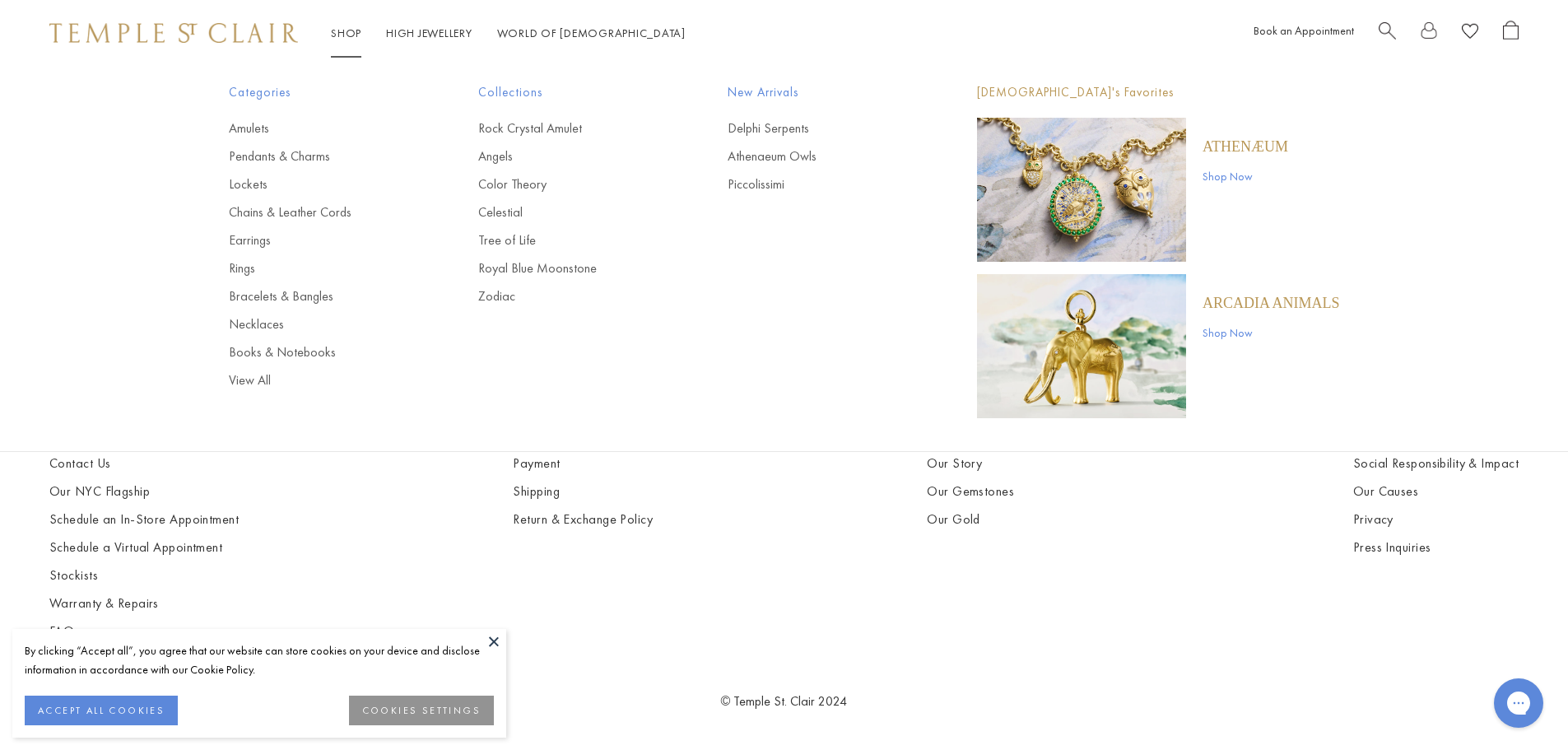
click at [350, 29] on link "Shop Shop" at bounding box center [346, 32] width 31 height 14
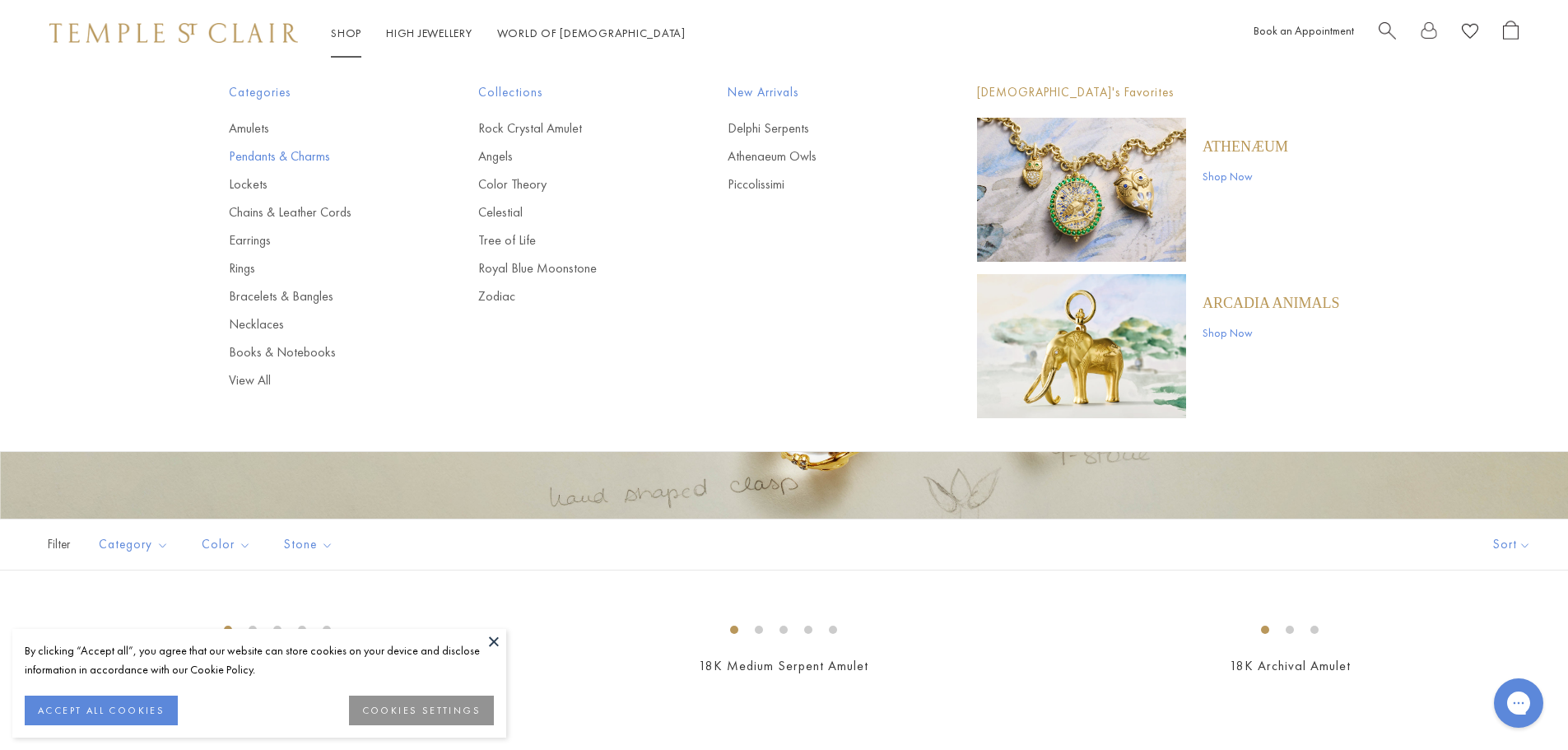
click at [253, 159] on link "Pendants & Charms" at bounding box center [321, 156] width 183 height 18
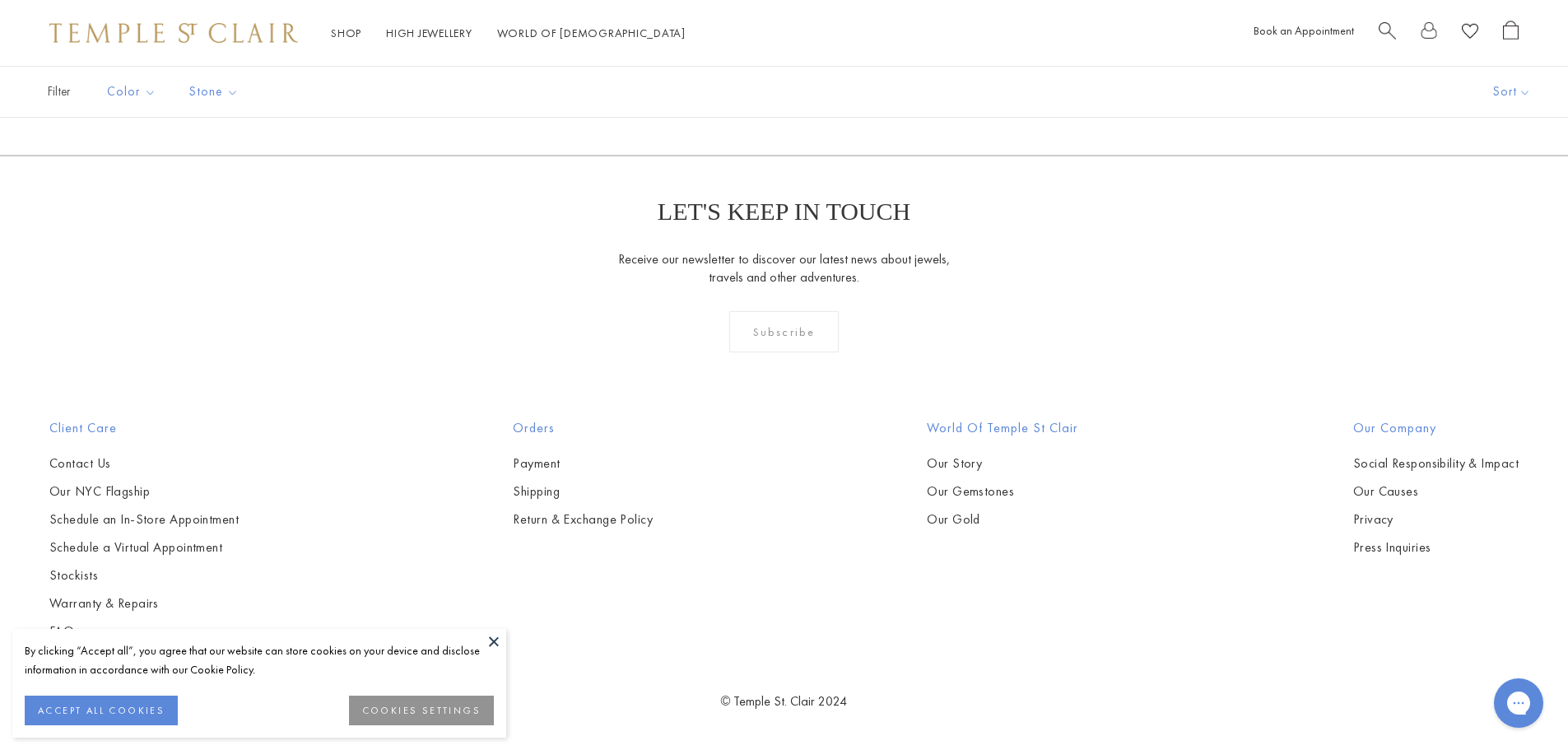
scroll to position [12555, 0]
click at [761, 89] on link "2" at bounding box center [758, 66] width 54 height 45
click at [833, 90] on link "3" at bounding box center [837, 66] width 54 height 45
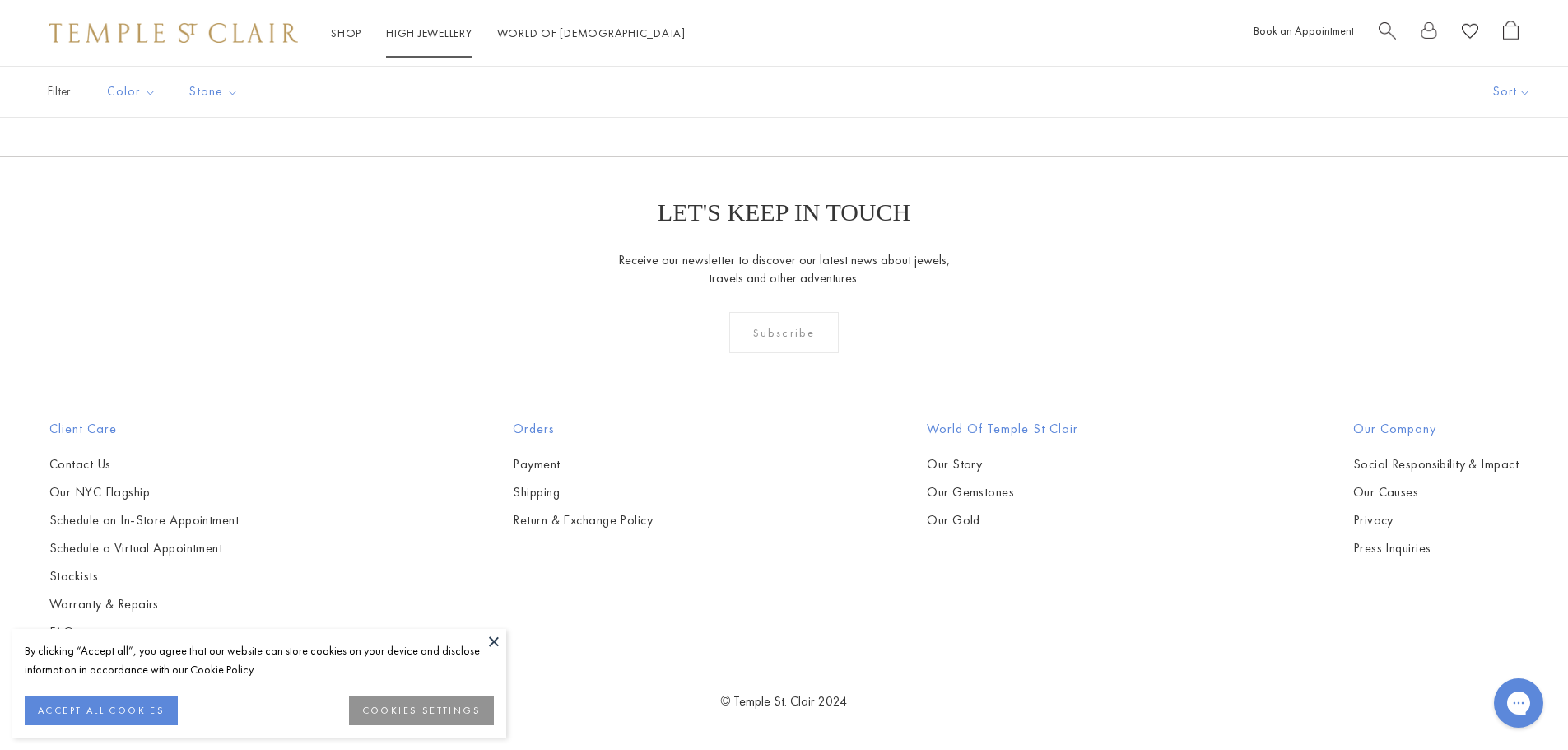
click at [363, 39] on ul "Shop Shop Categories Amulets Pendants & Charms Lockets Chains & Leather Cords E…" at bounding box center [507, 33] width 355 height 21
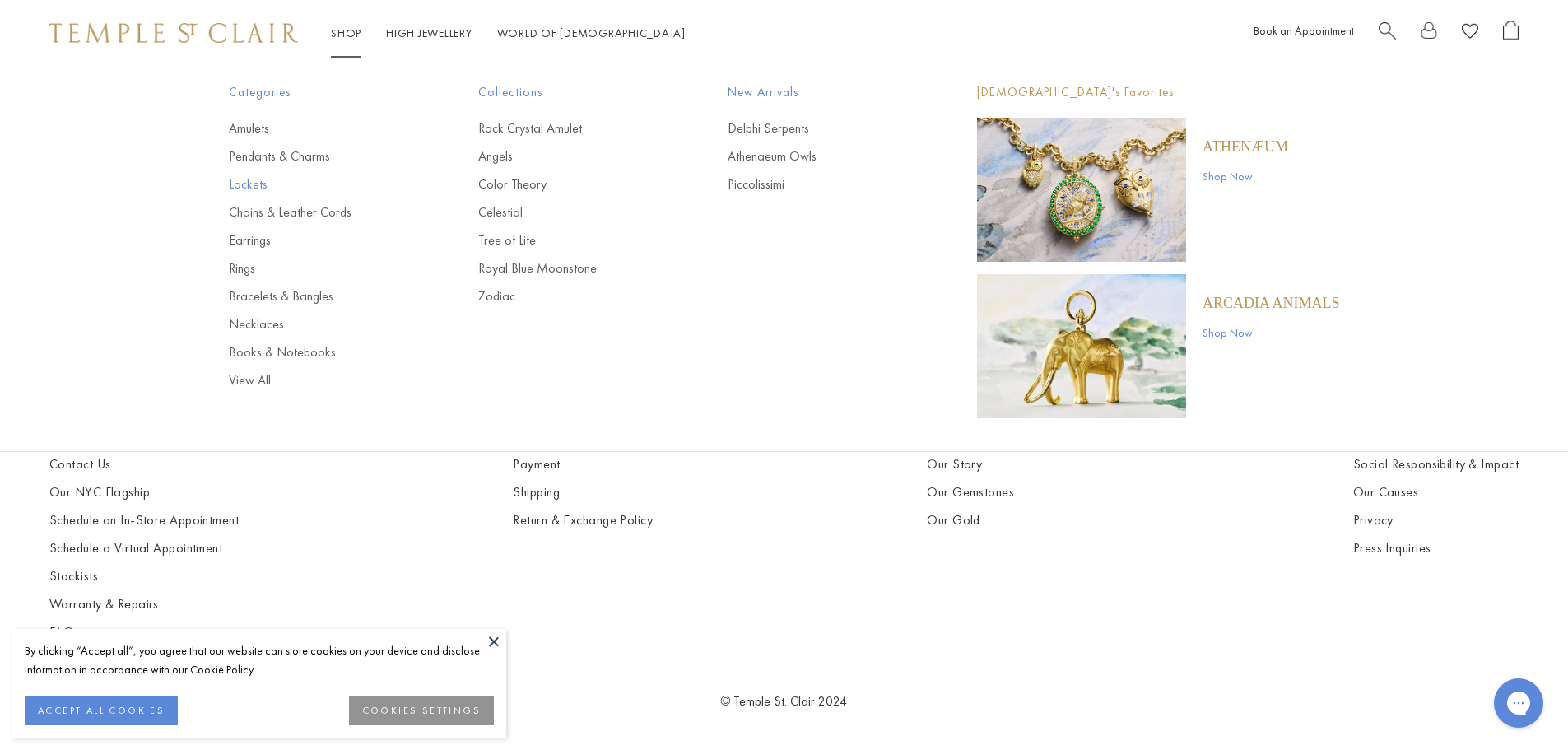
click at [257, 185] on link "Lockets" at bounding box center [321, 184] width 183 height 18
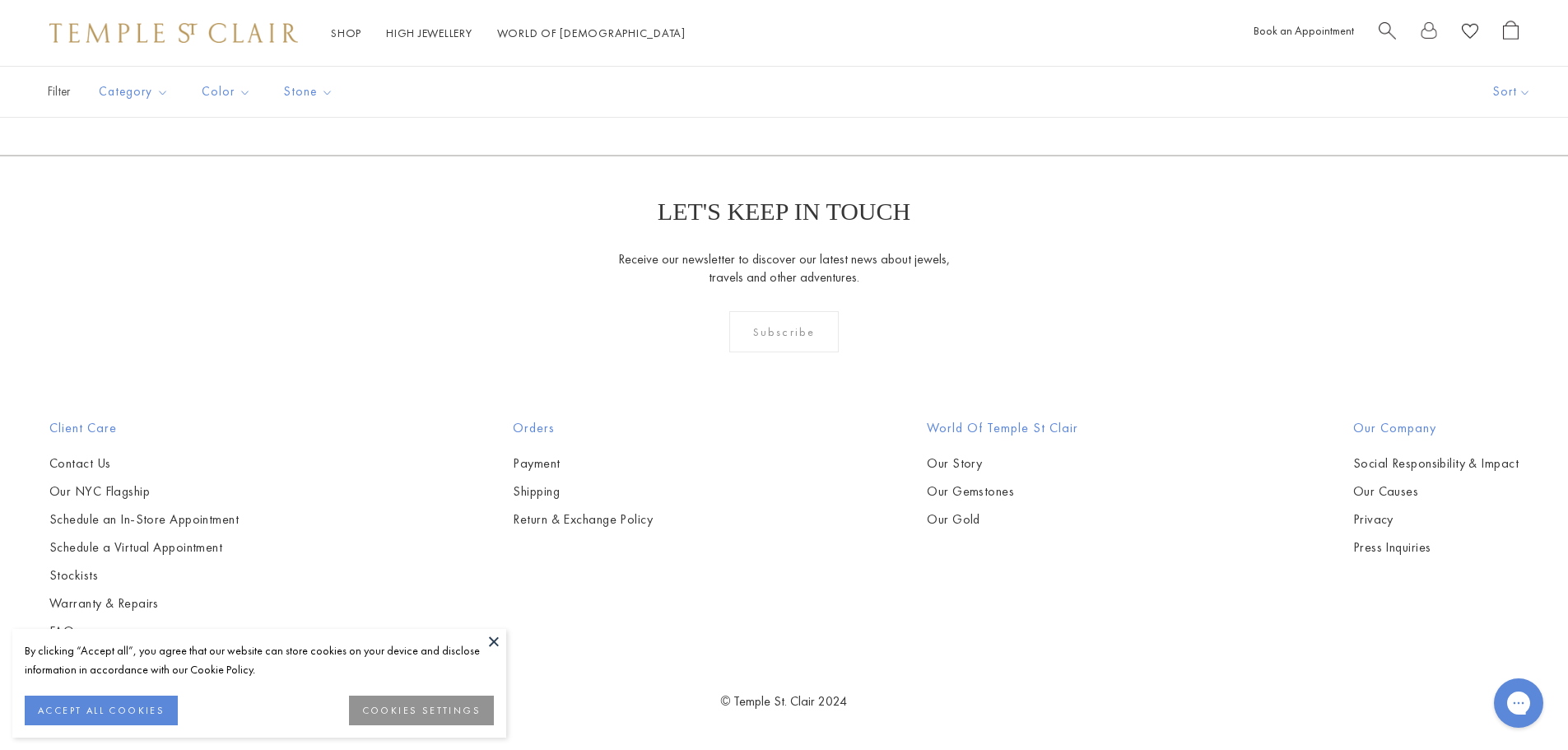
scroll to position [3788, 0]
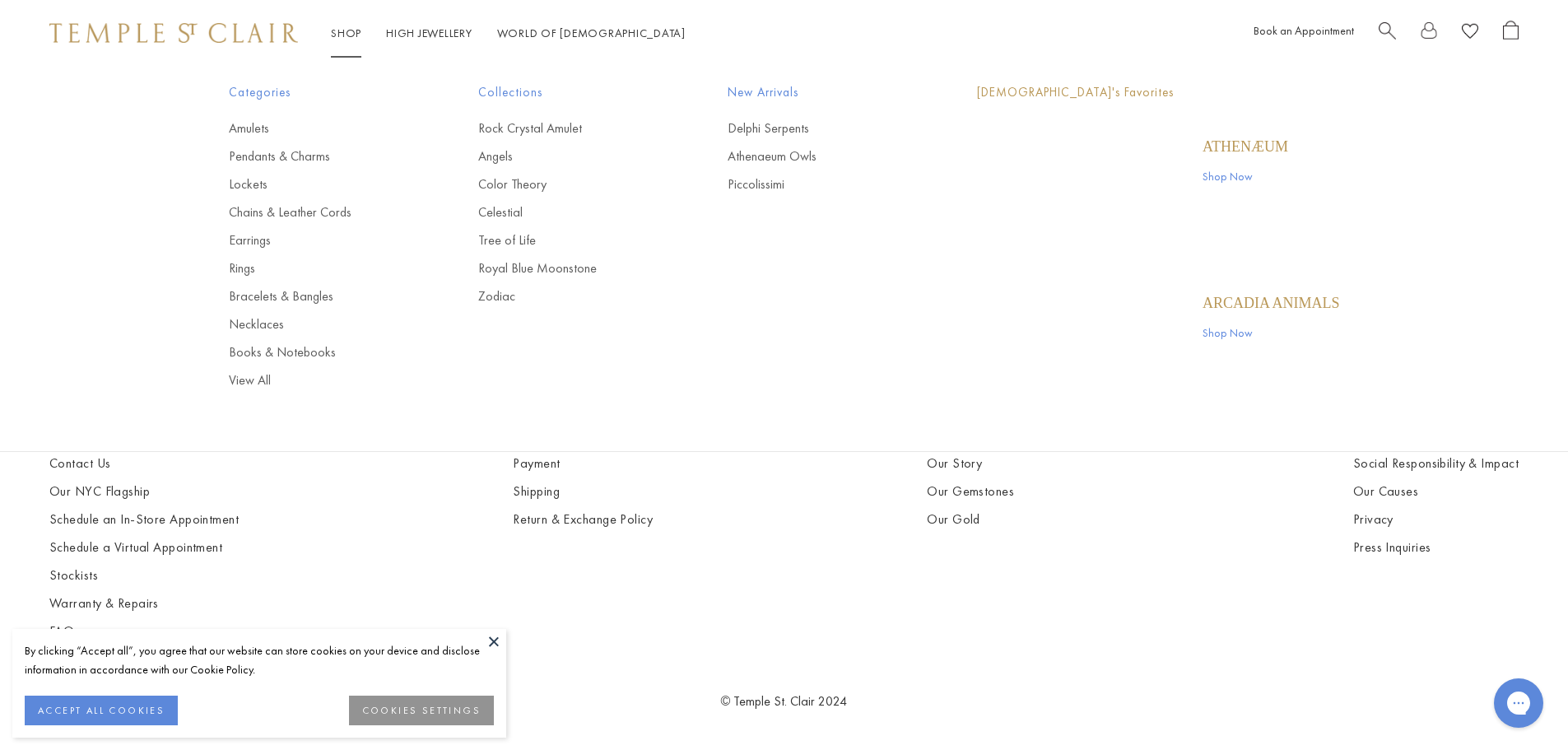
click at [348, 33] on link "Shop Shop" at bounding box center [346, 32] width 31 height 14
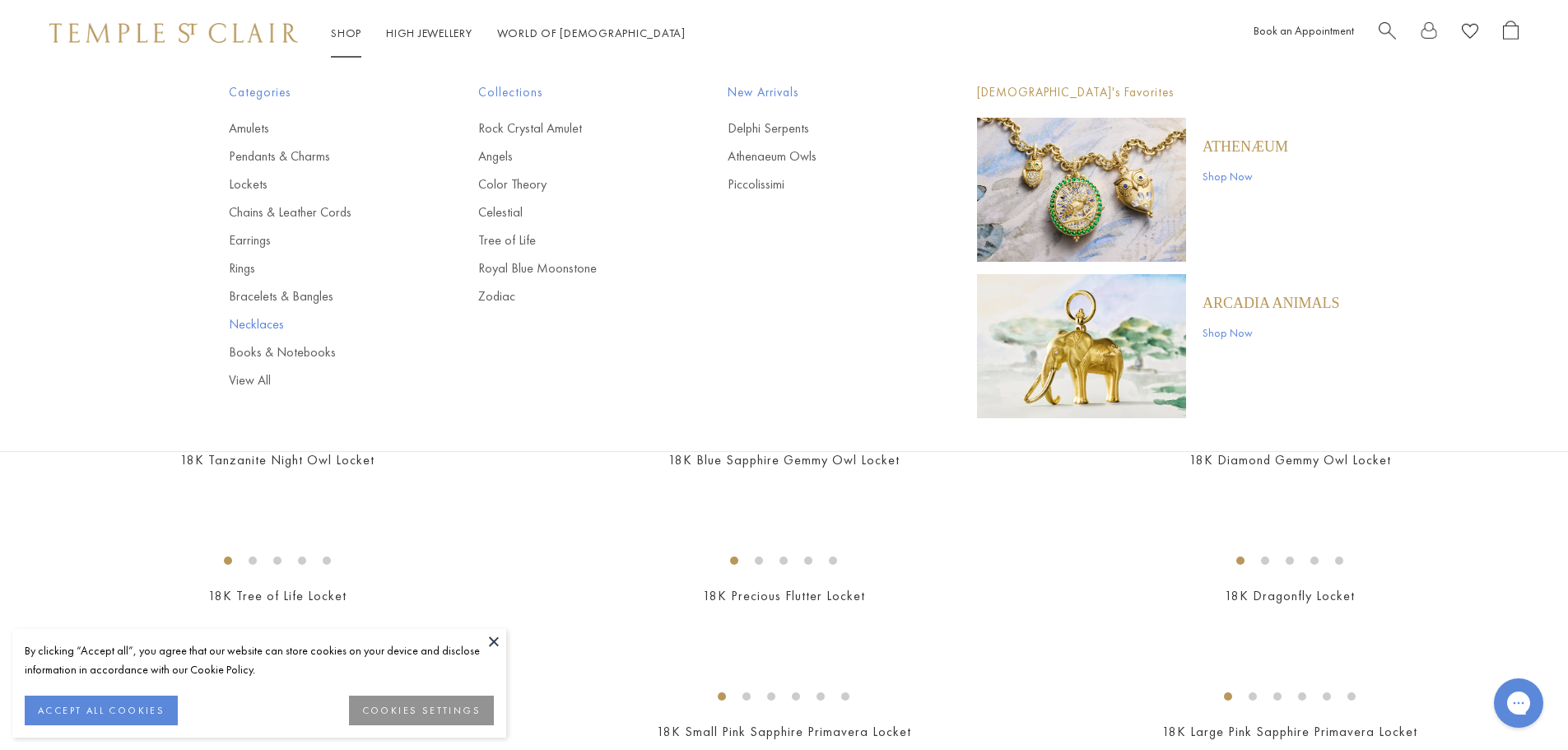
click at [262, 321] on link "Necklaces" at bounding box center [321, 324] width 183 height 18
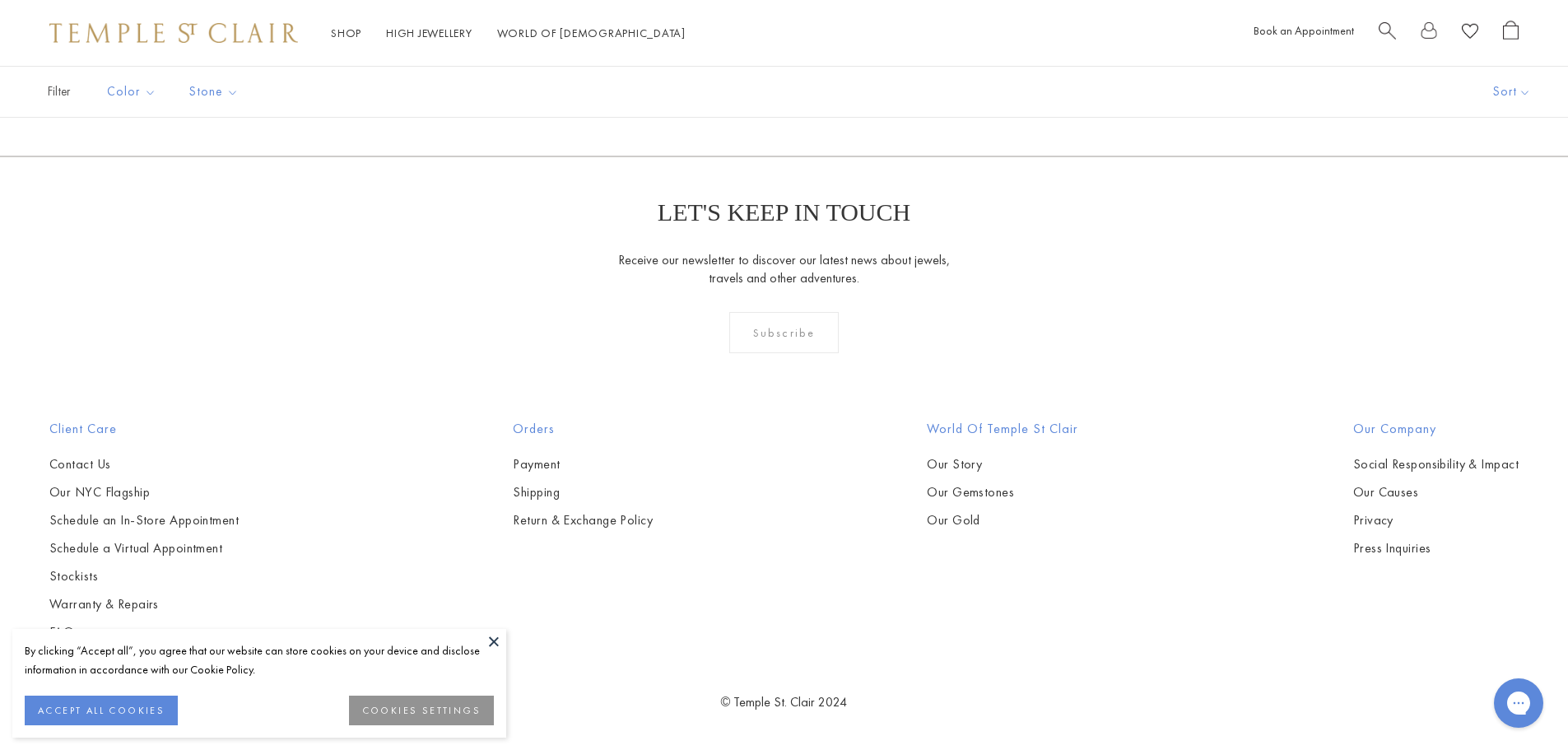
scroll to position [7333, 0]
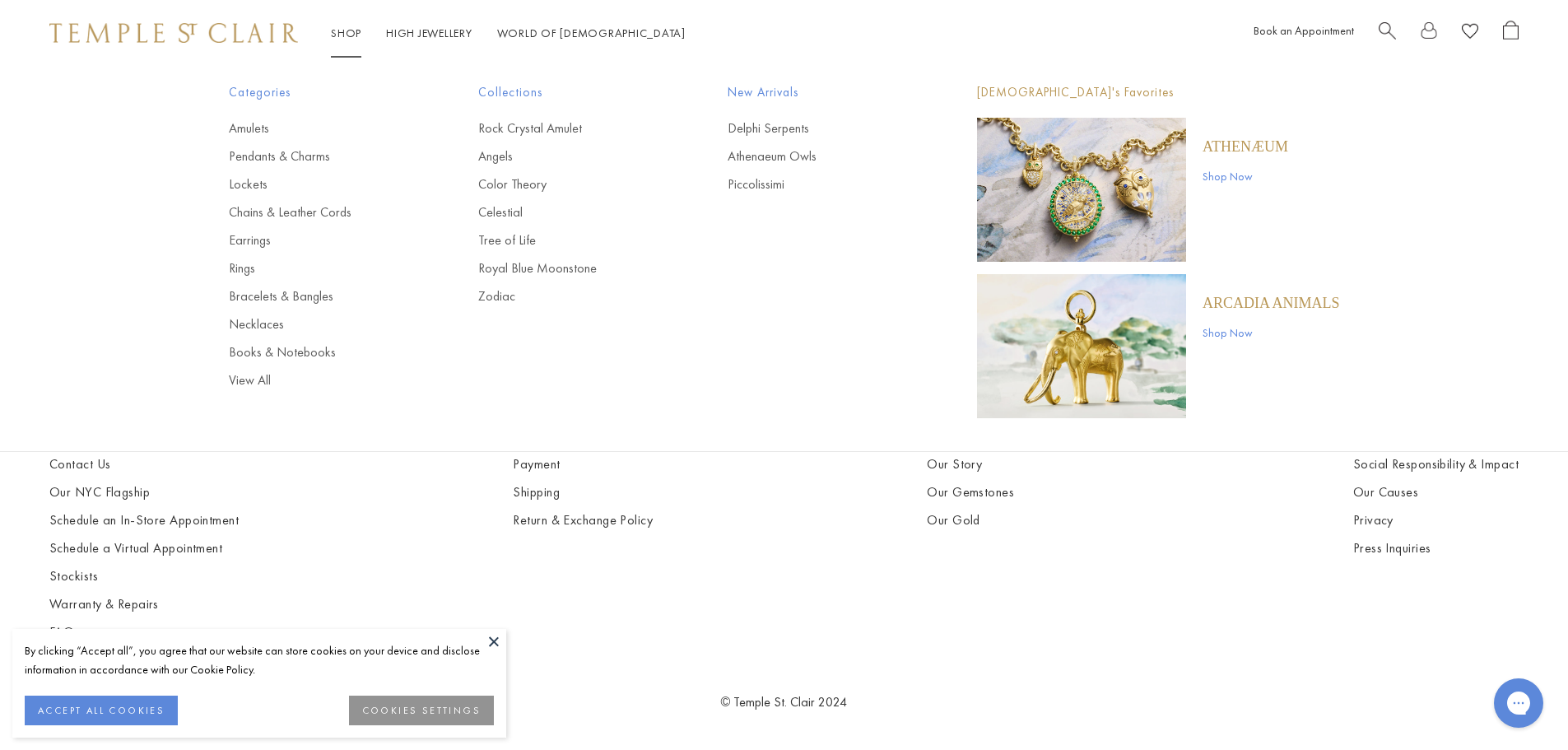
click at [332, 34] on link "Shop Shop" at bounding box center [346, 32] width 31 height 14
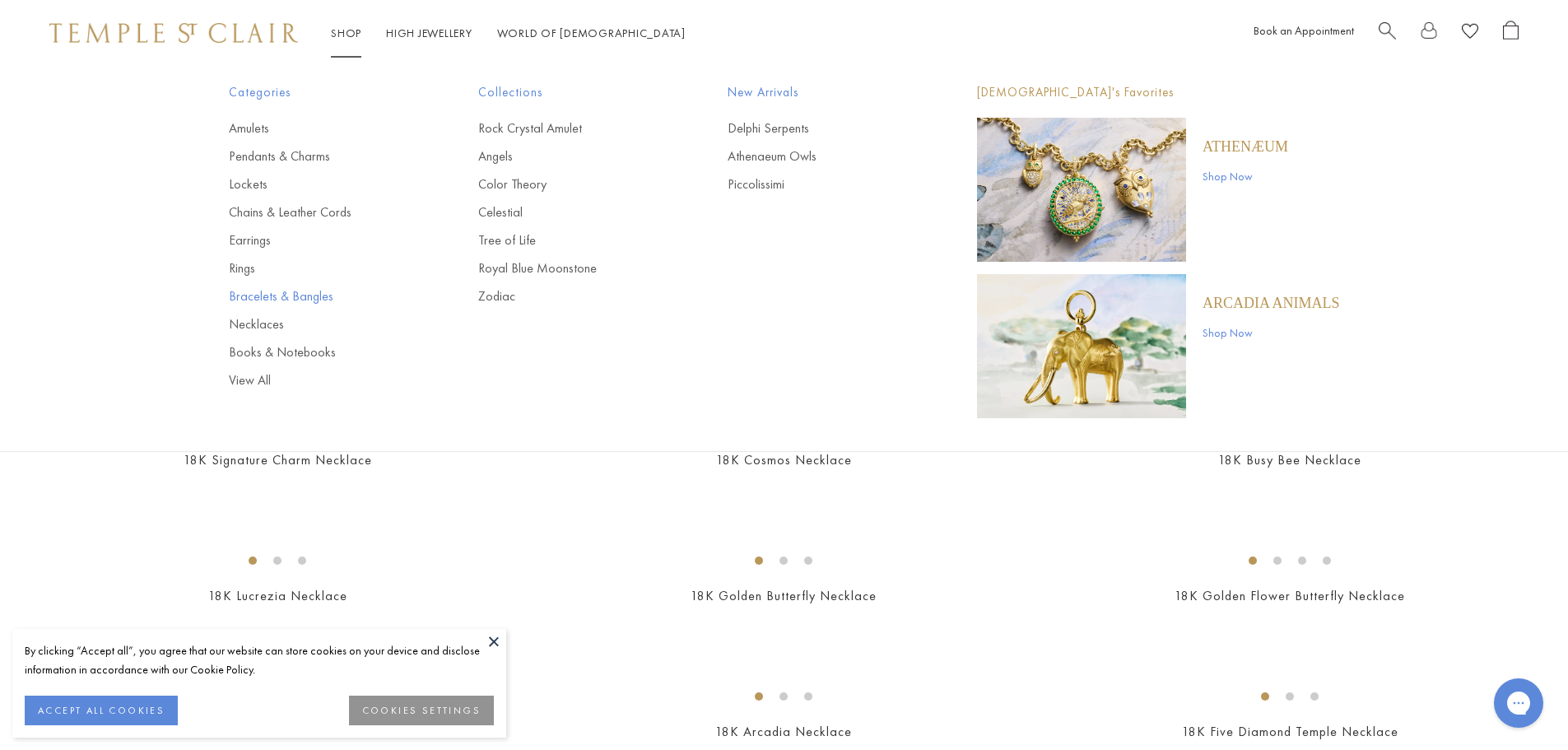
click at [260, 291] on link "Bracelets & Bangles" at bounding box center [321, 296] width 183 height 18
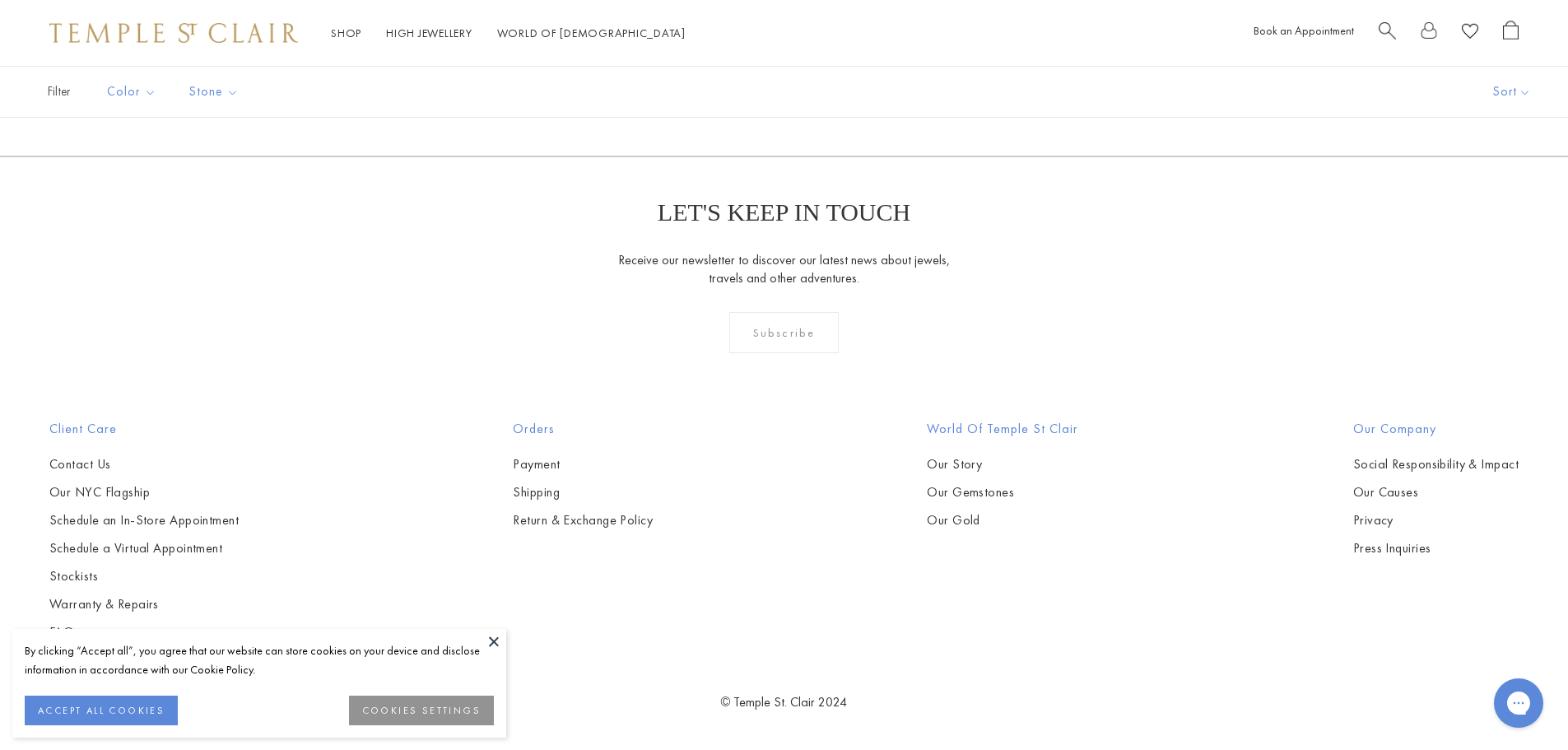
scroll to position [6669, 0]
click at [439, 33] on link "High Jewellery High Jewellery" at bounding box center [429, 32] width 86 height 14
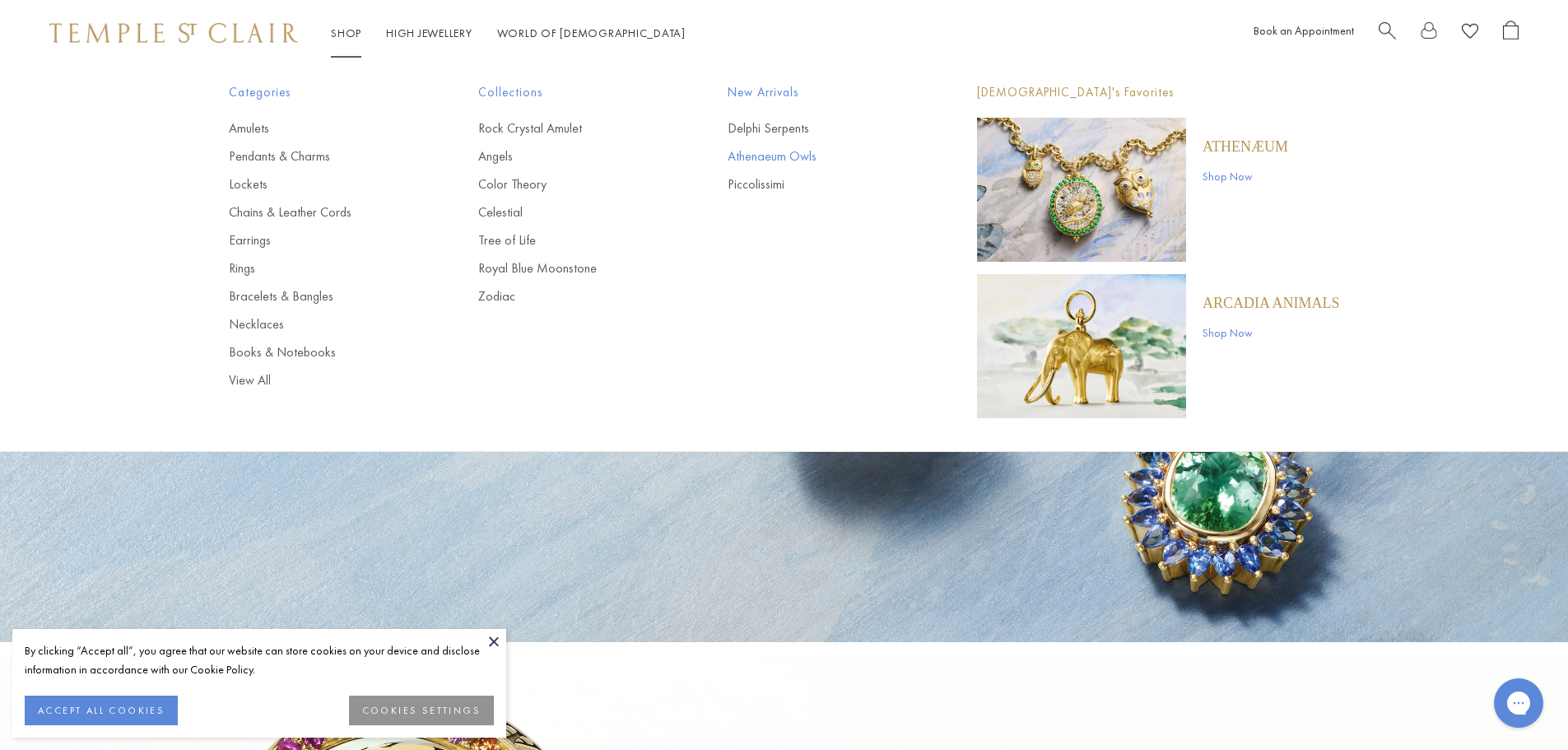
click at [772, 154] on link "Athenaeum Owls" at bounding box center [819, 156] width 183 height 18
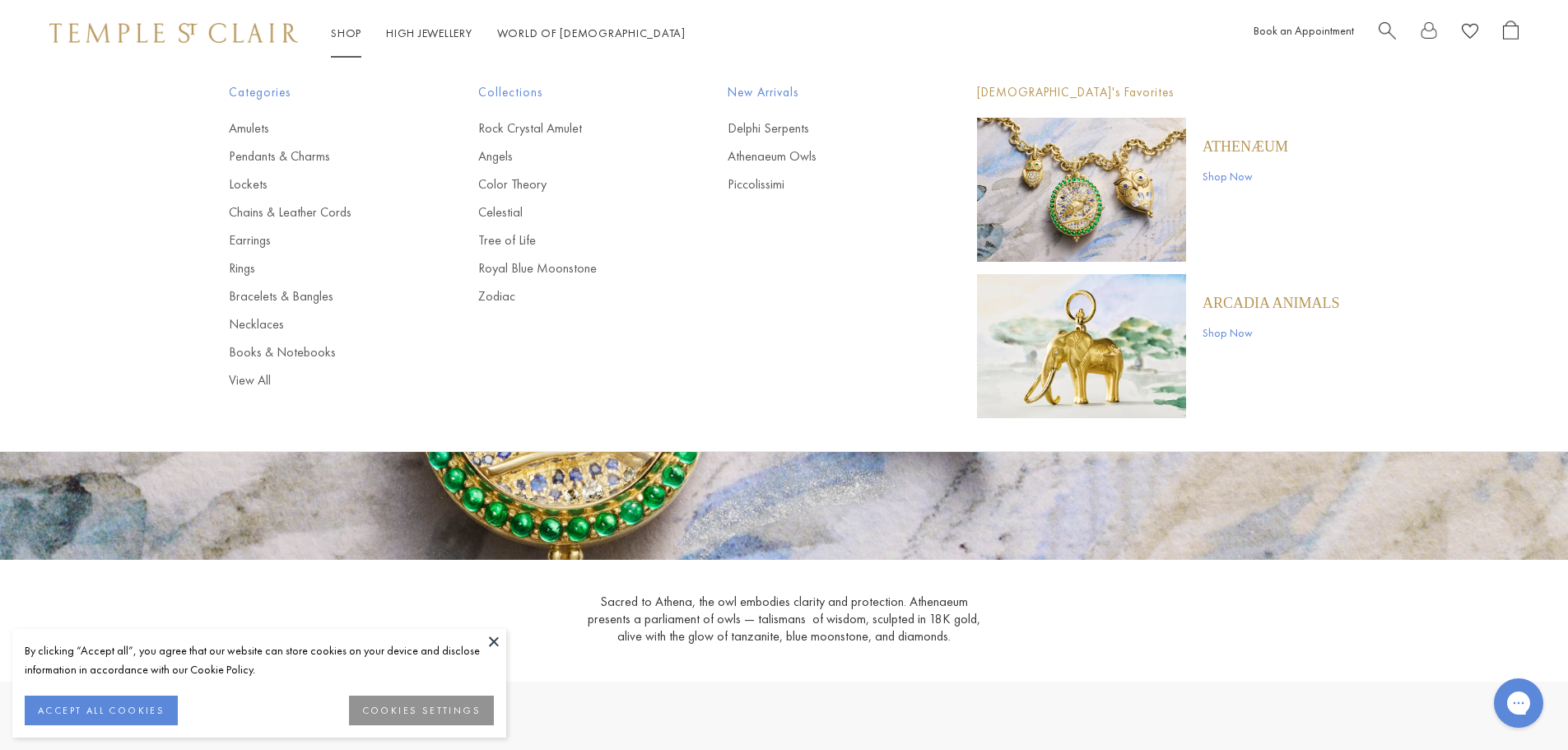
click at [339, 29] on link "Shop Shop" at bounding box center [346, 32] width 31 height 14
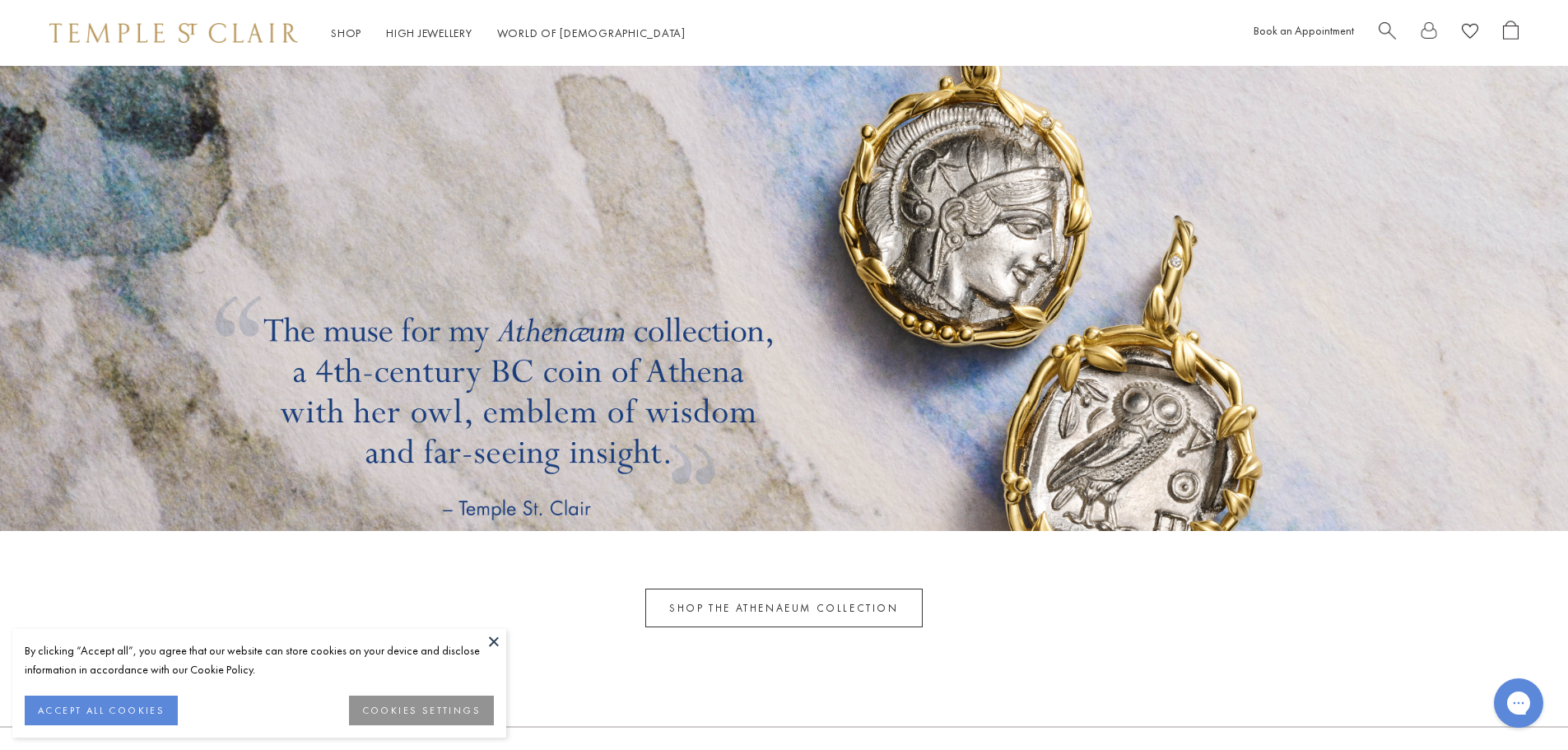
scroll to position [5564, 0]
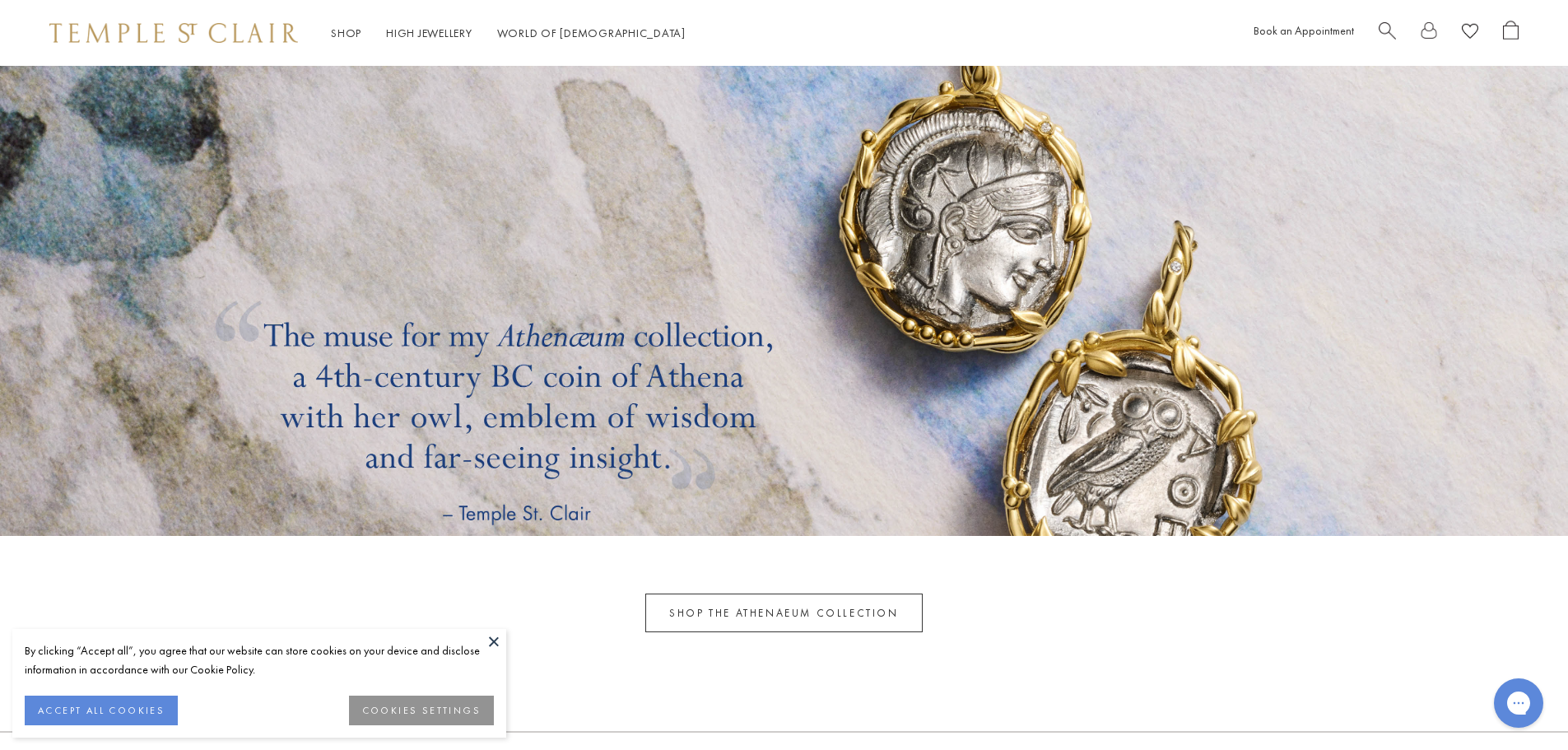
click at [799, 610] on link "SHOP THE ATHENAEUM COLLECTION" at bounding box center [784, 613] width 277 height 39
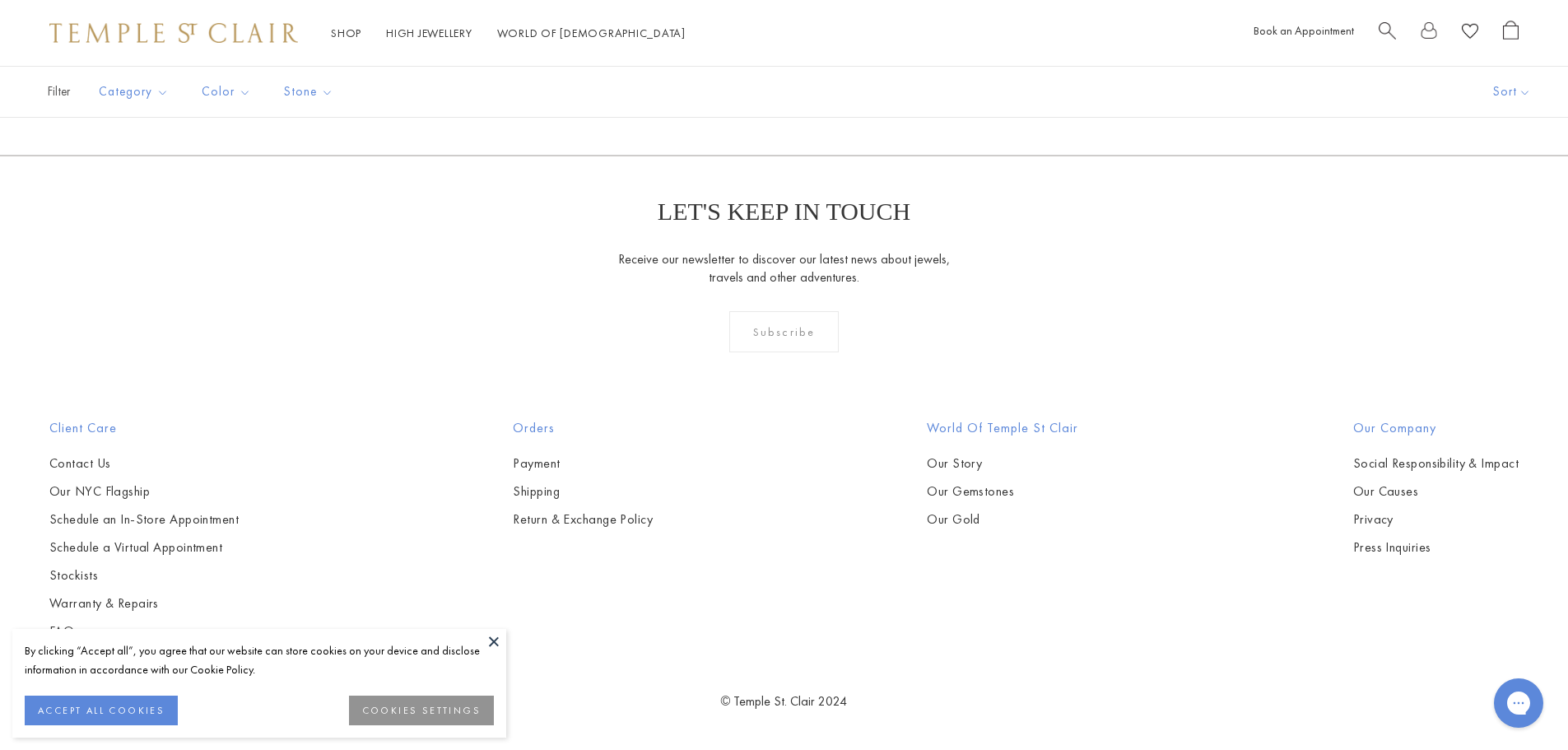
scroll to position [3203, 0]
